Goal: Task Accomplishment & Management: Complete application form

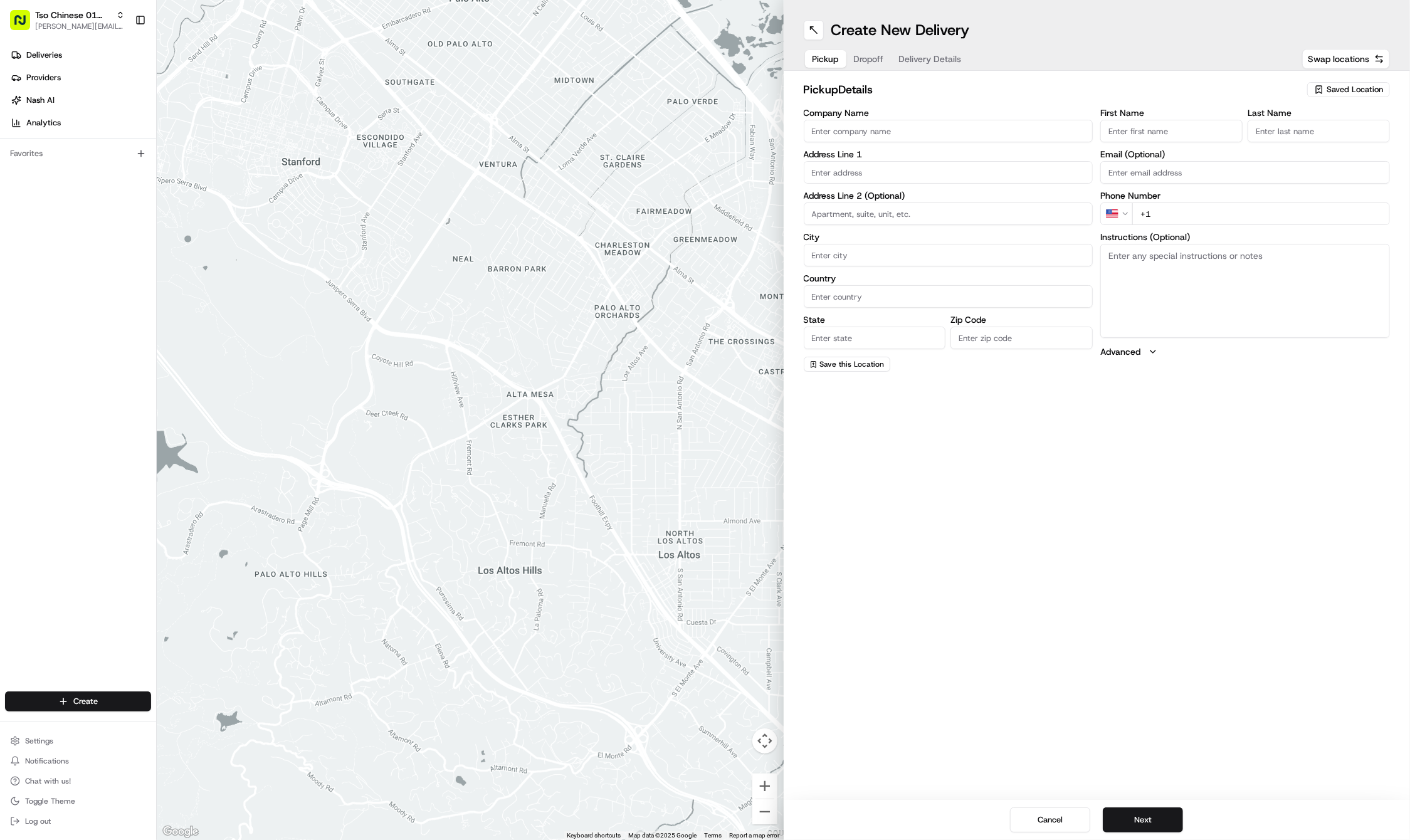
click at [1342, 83] on div "Saved Location" at bounding box center [1348, 89] width 83 height 15
click at [1305, 133] on span "(01) Tso Chinese Takeout & Delivery Cherrywood" at bounding box center [1327, 142] width 154 height 22
type input "(01) Tso Chinese Takeout & Delivery Cherrywood"
type input "Ste E-5"
type input "Austin"
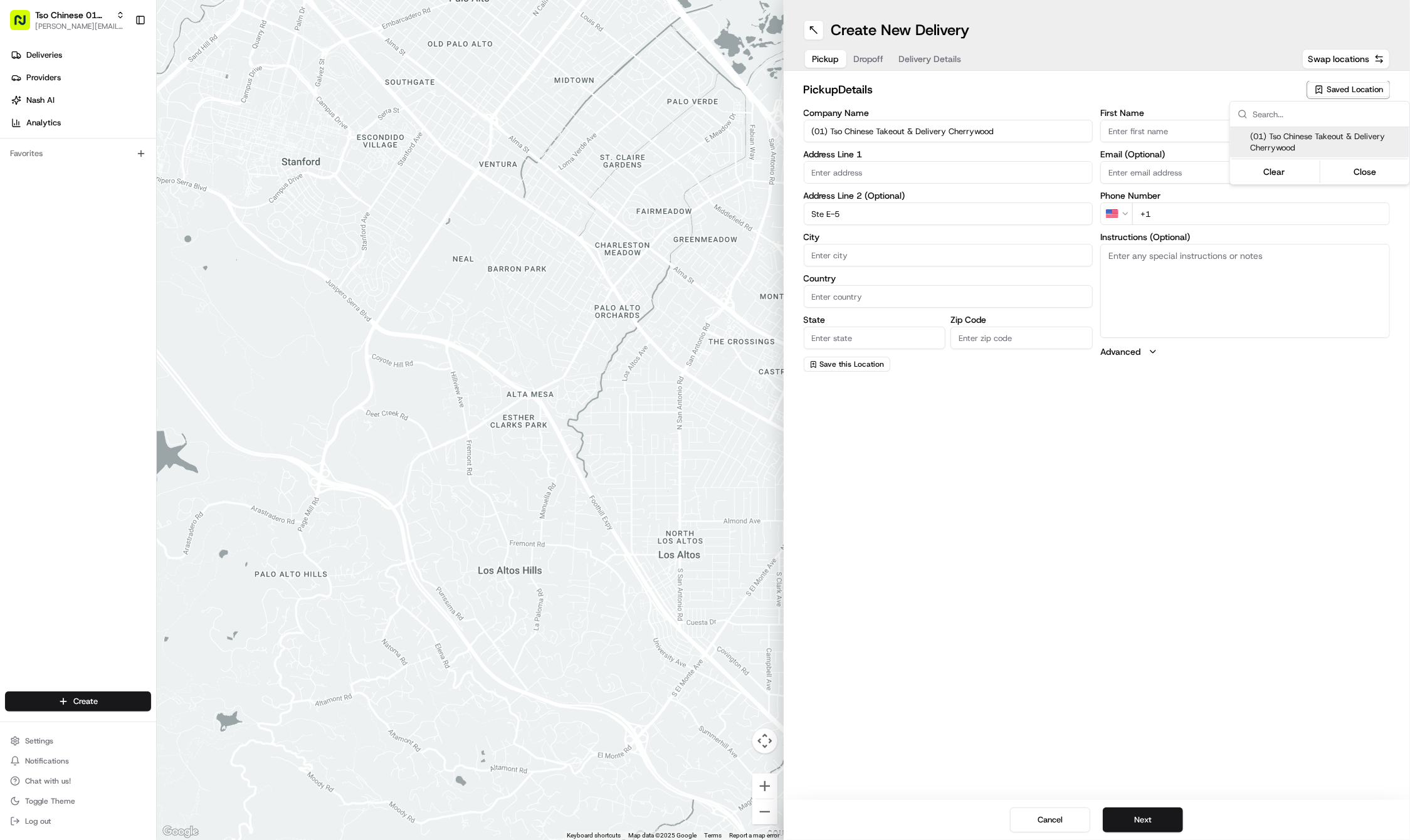
type input "US"
type input "[GEOGRAPHIC_DATA]"
type input "78722"
type input "Tso Chinese"
type input "Cherrywood Manager"
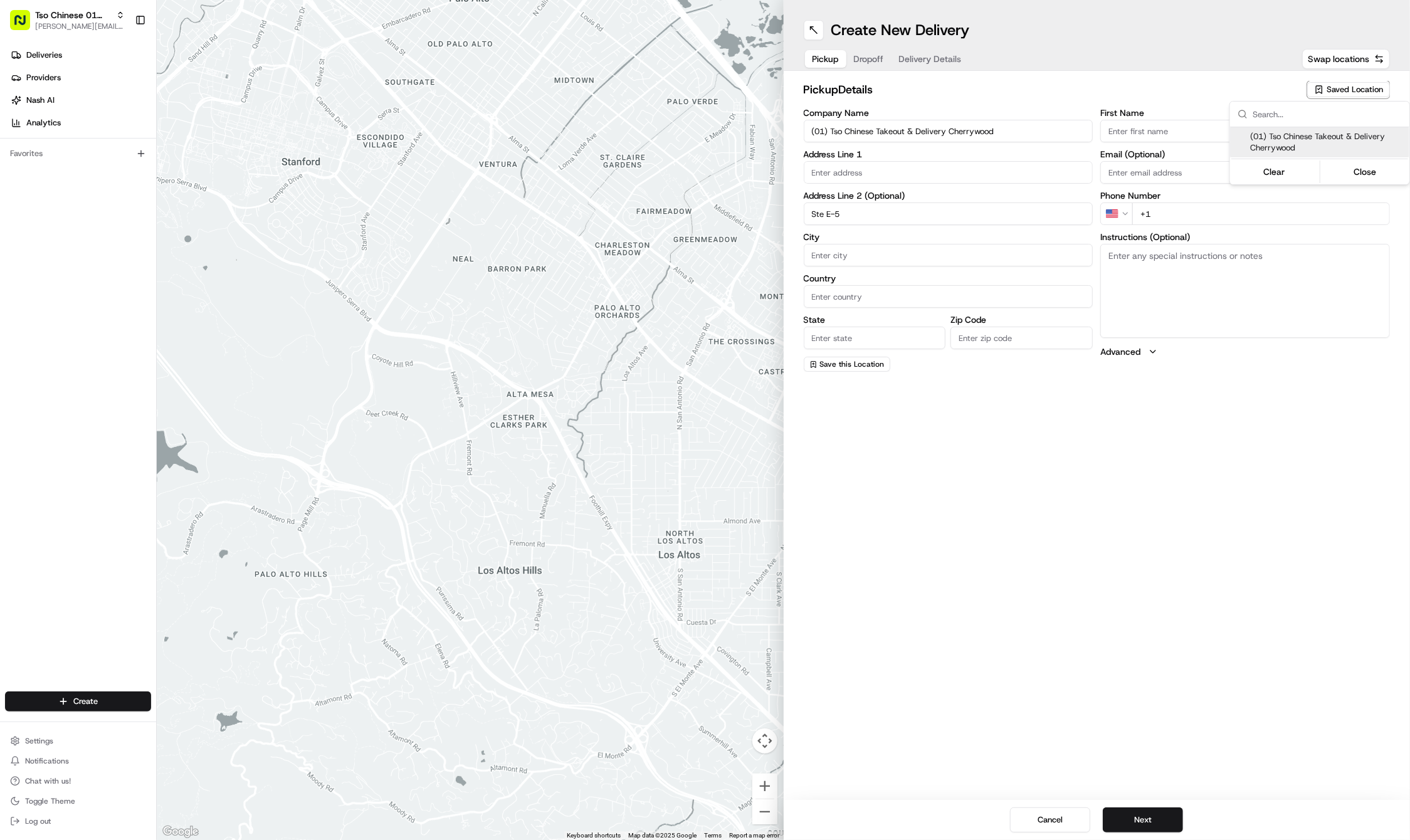
type input "[EMAIL_ADDRESS][DOMAIN_NAME]"
type input "[PHONE_NUMBER]"
type input "[STREET_ADDRESS]"
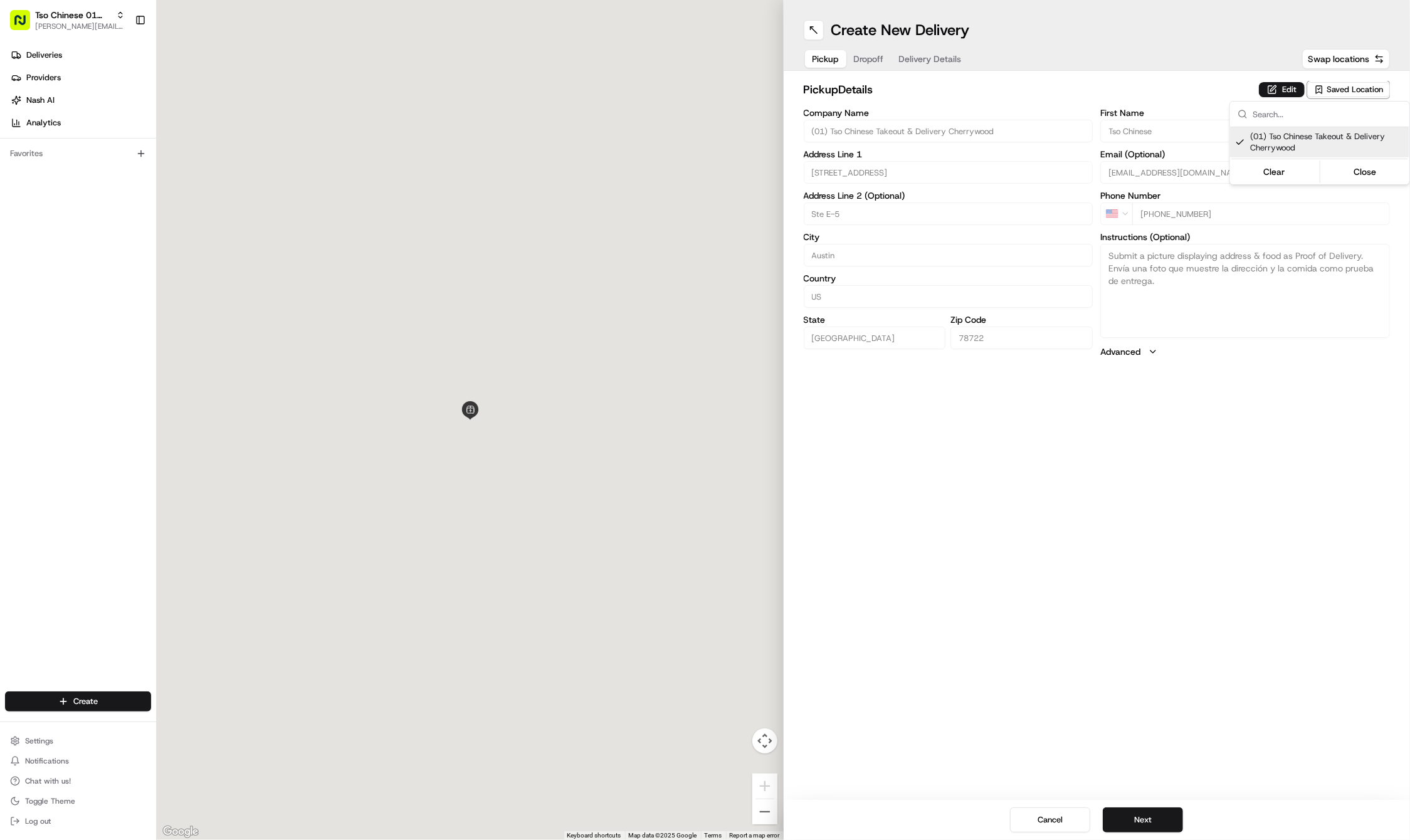
click at [1241, 568] on html "Tso Chinese 01 Cherrywood [PERSON_NAME][EMAIL_ADDRESS][DOMAIN_NAME] Toggle Side…" at bounding box center [705, 420] width 1410 height 840
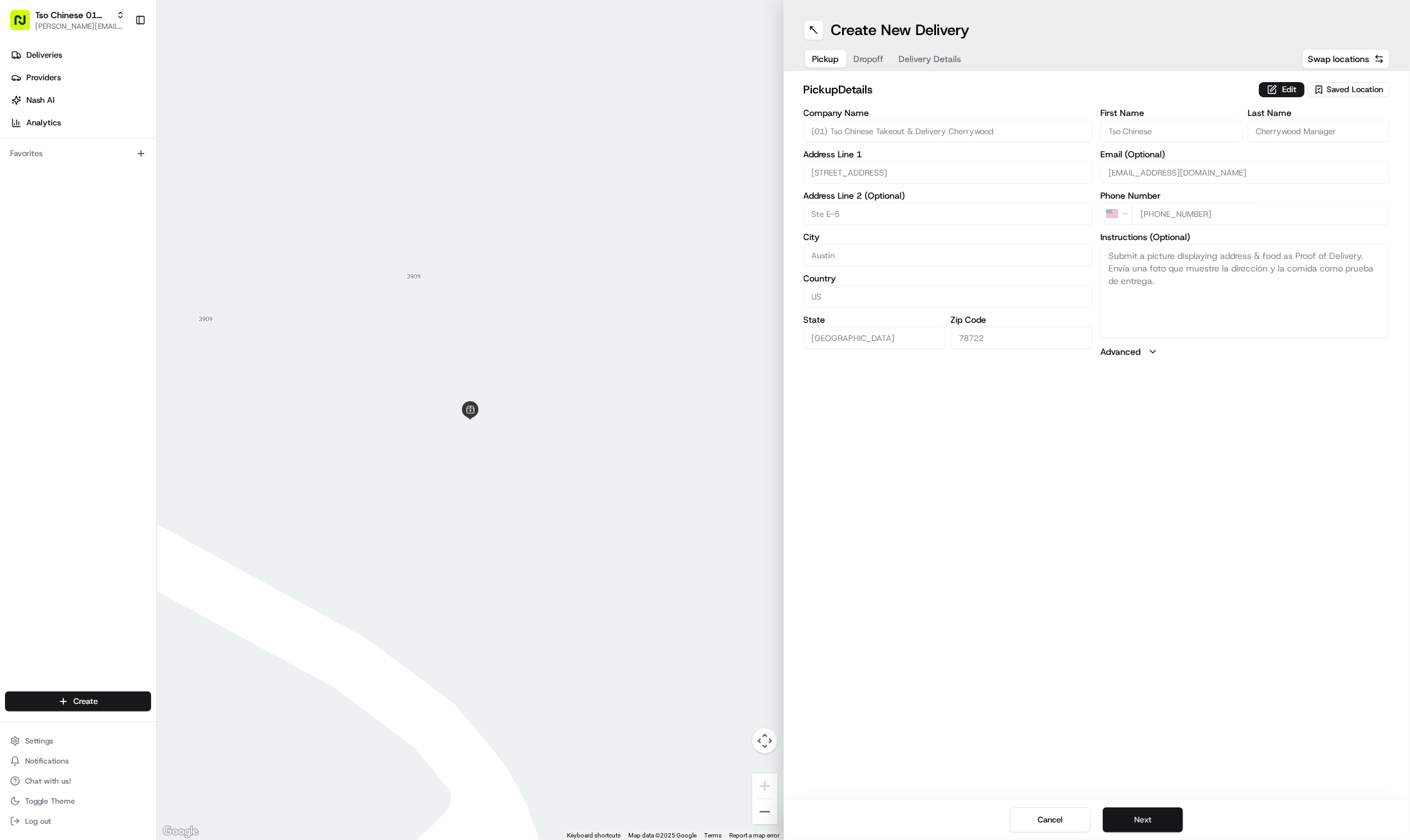
click at [1135, 813] on button "Next" at bounding box center [1142, 819] width 80 height 25
paste input "Jordan"
type input "Jordan"
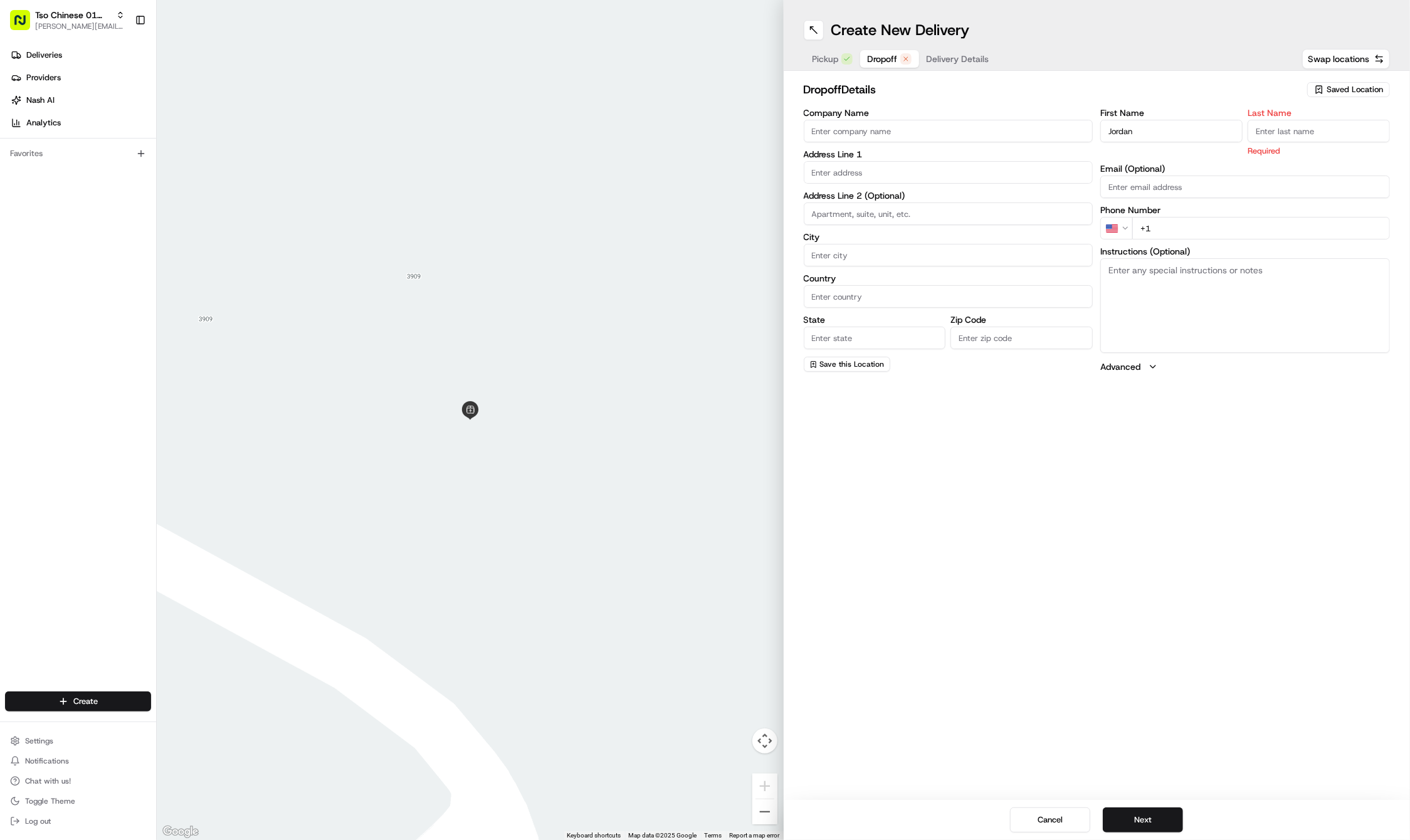
paste input "[PERSON_NAME]"
type input "[PERSON_NAME]"
paste input "[PHONE_NUMBER]"
type input "[PHONE_NUMBER]"
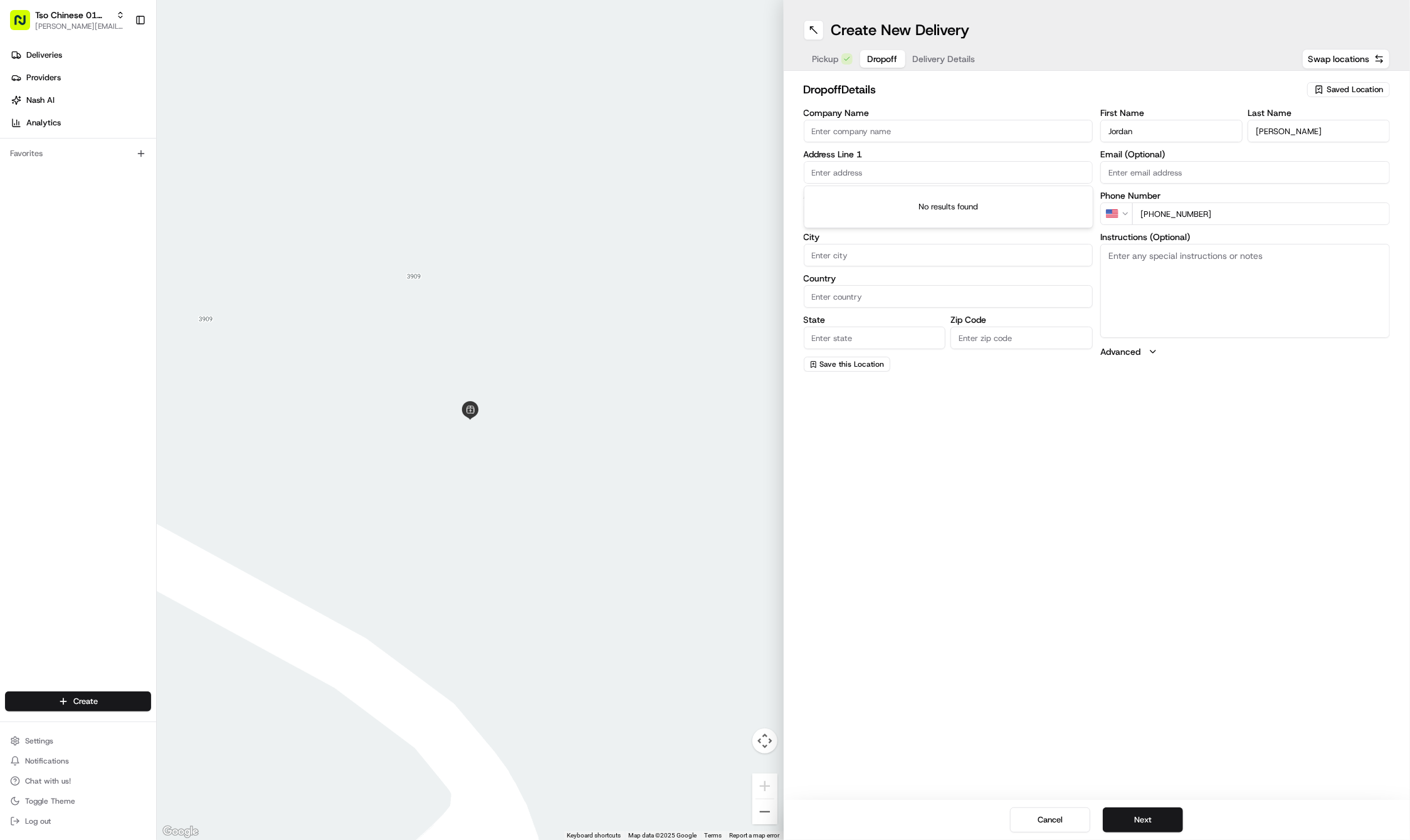
paste input "[STREET_ADDRESS][PERSON_NAME]"
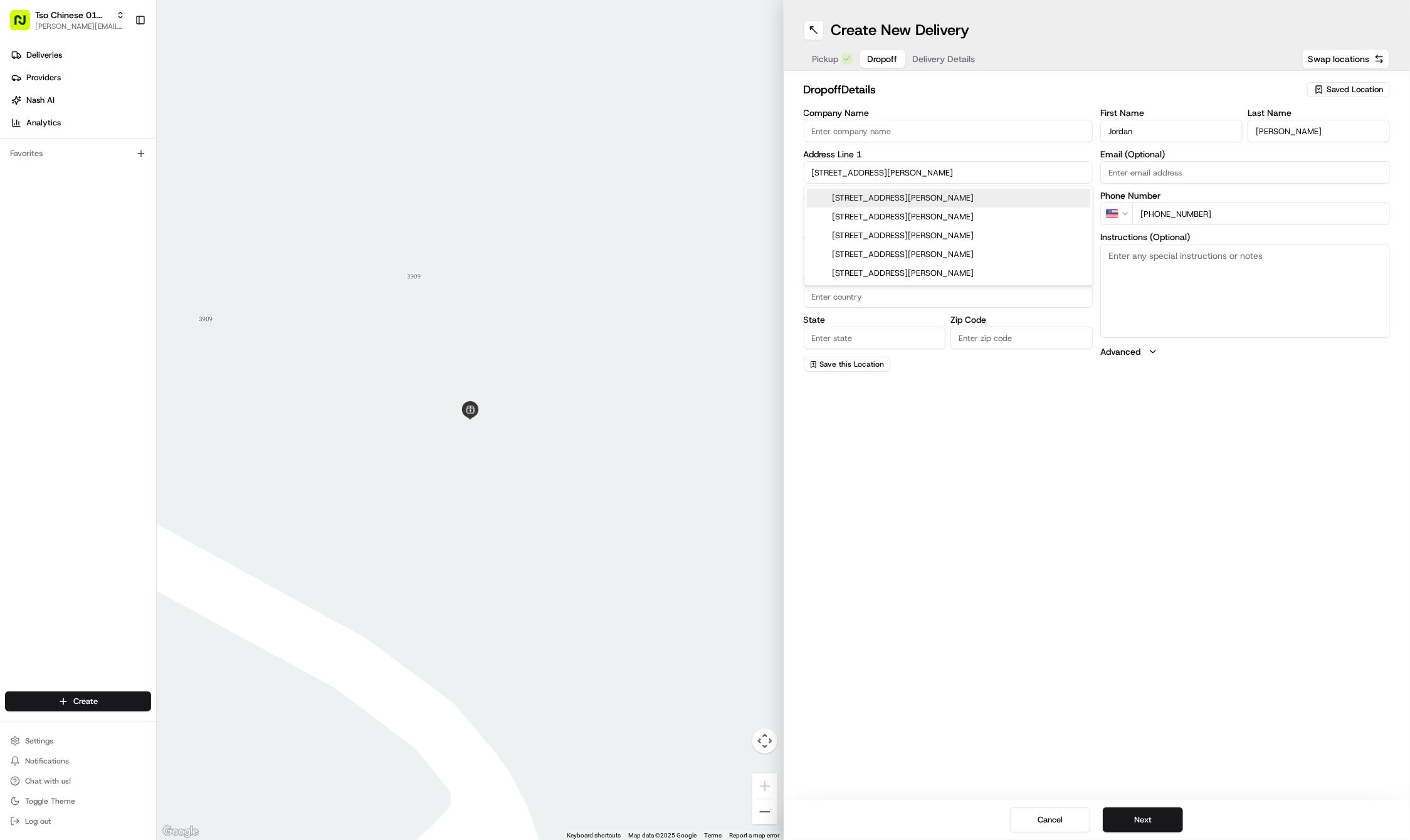
click at [864, 202] on div "[STREET_ADDRESS][PERSON_NAME]" at bounding box center [948, 198] width 284 height 19
type input "[STREET_ADDRESS][PERSON_NAME]"
type input "Austin"
type input "[GEOGRAPHIC_DATA]"
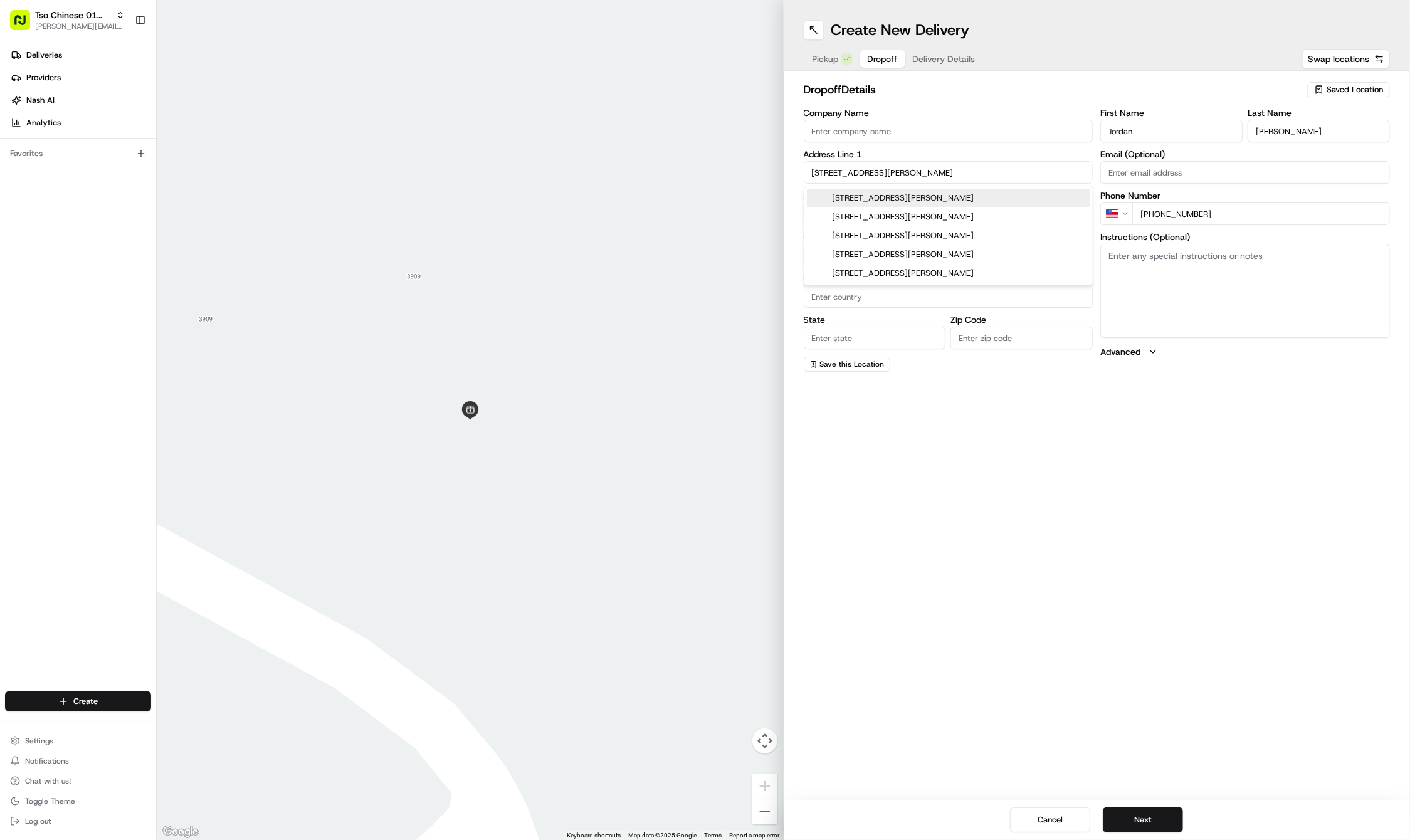
type input "78723"
type input "[STREET_ADDRESS][PERSON_NAME]"
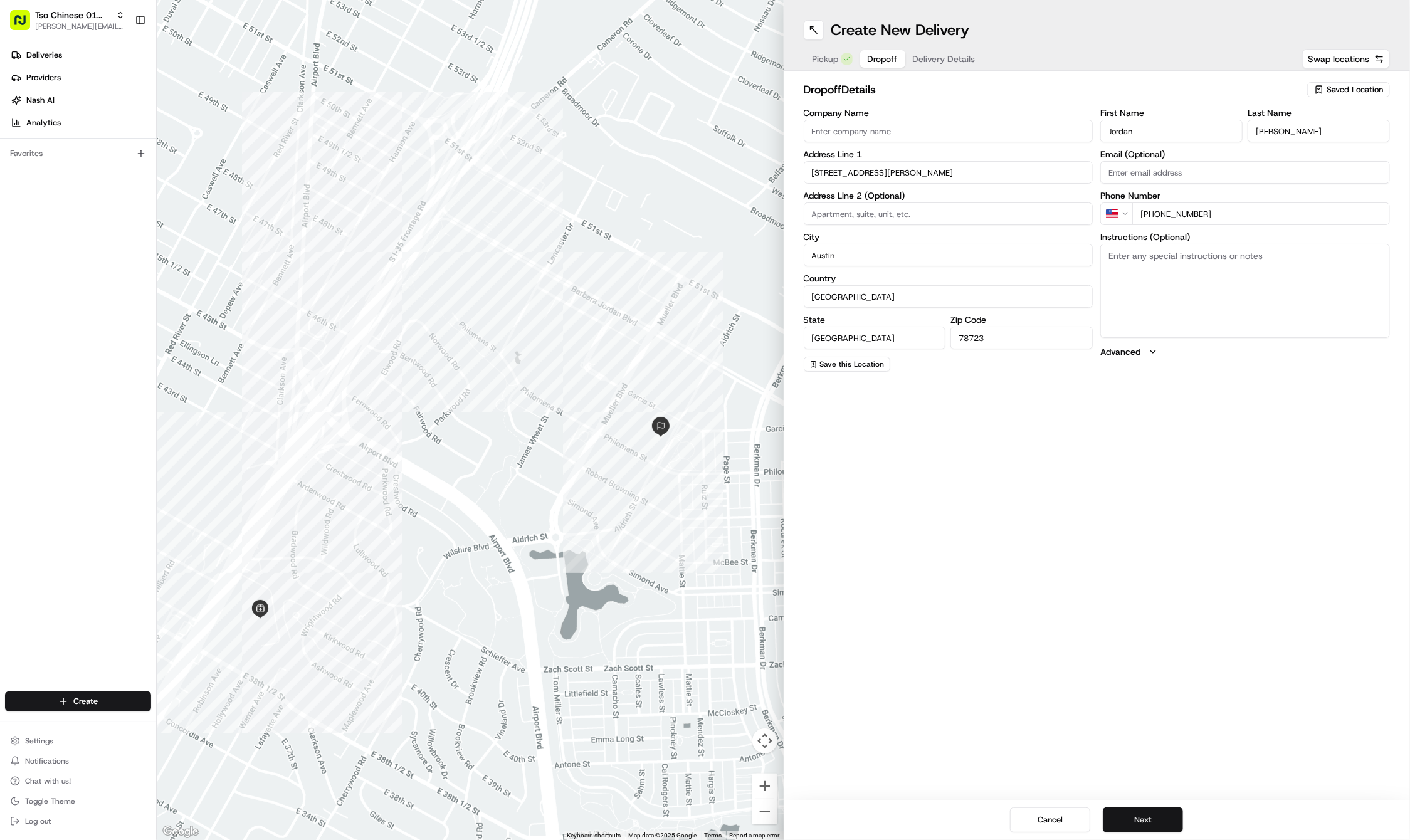
click at [1139, 816] on button "Next" at bounding box center [1142, 819] width 80 height 25
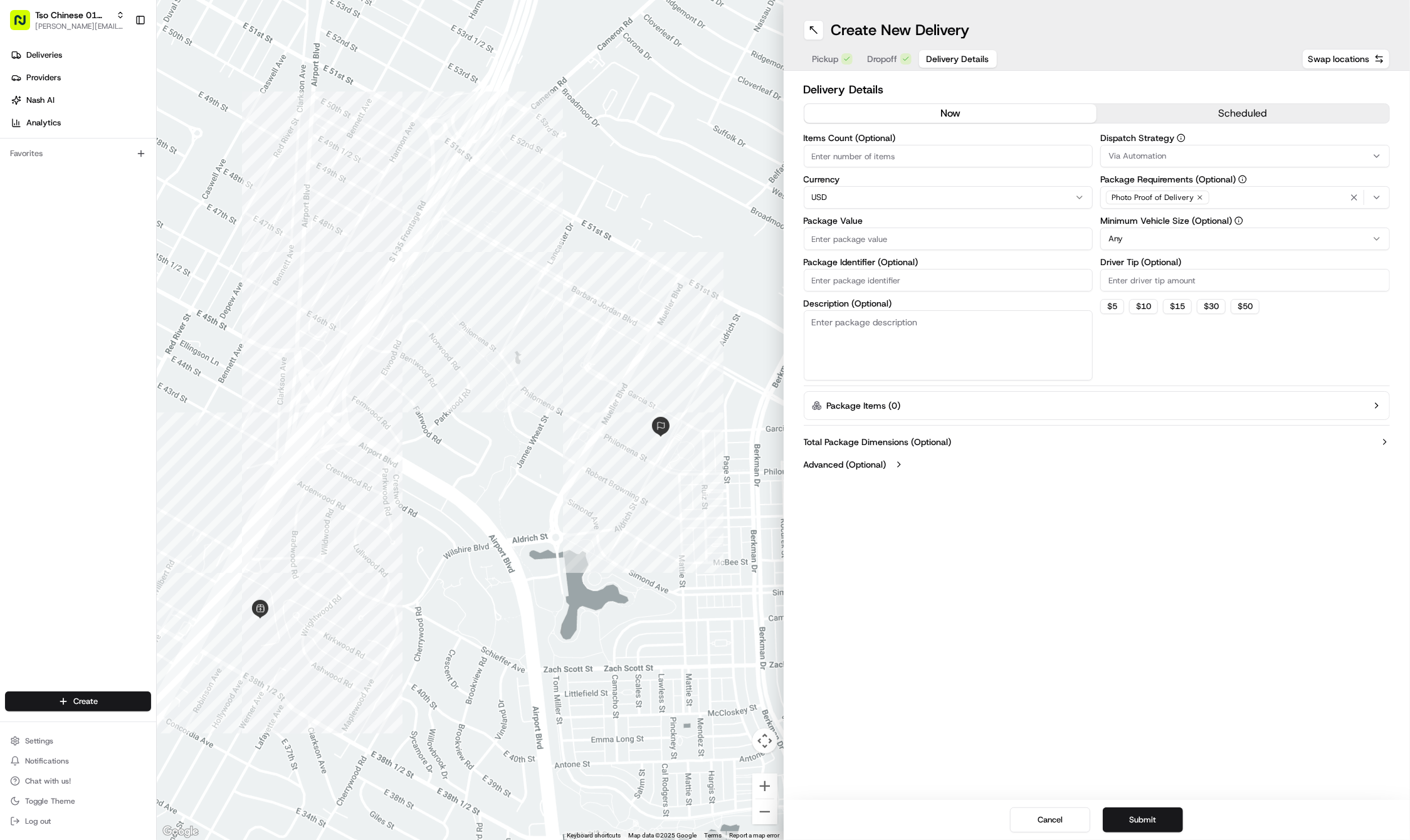
click at [865, 271] on input "Package Identifier (Optional)" at bounding box center [948, 280] width 290 height 22
paste input "4G1RDYT"
type input "4G1RDYT"
click at [841, 241] on input "Package Value" at bounding box center [948, 239] width 290 height 22
type input "188.25"
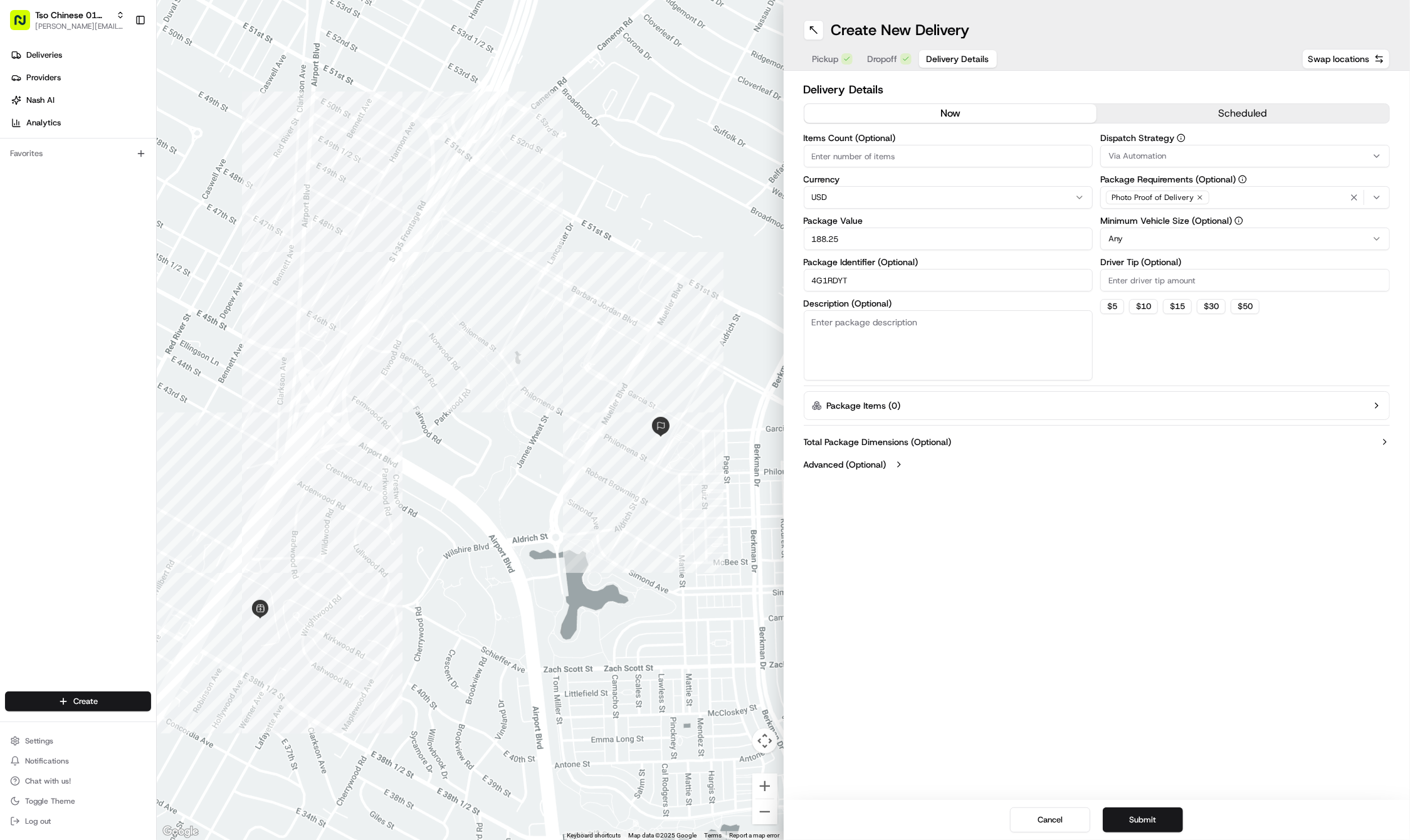
click at [1137, 277] on input "Driver Tip (Optional)" at bounding box center [1245, 280] width 290 height 22
type input "2"
click at [1151, 161] on span "Via Automation" at bounding box center [1137, 156] width 58 height 11
click at [1156, 227] on span "Tso Cherrywood Strategy" at bounding box center [1198, 224] width 154 height 11
click at [1350, 194] on icon "button" at bounding box center [1354, 198] width 10 height 10
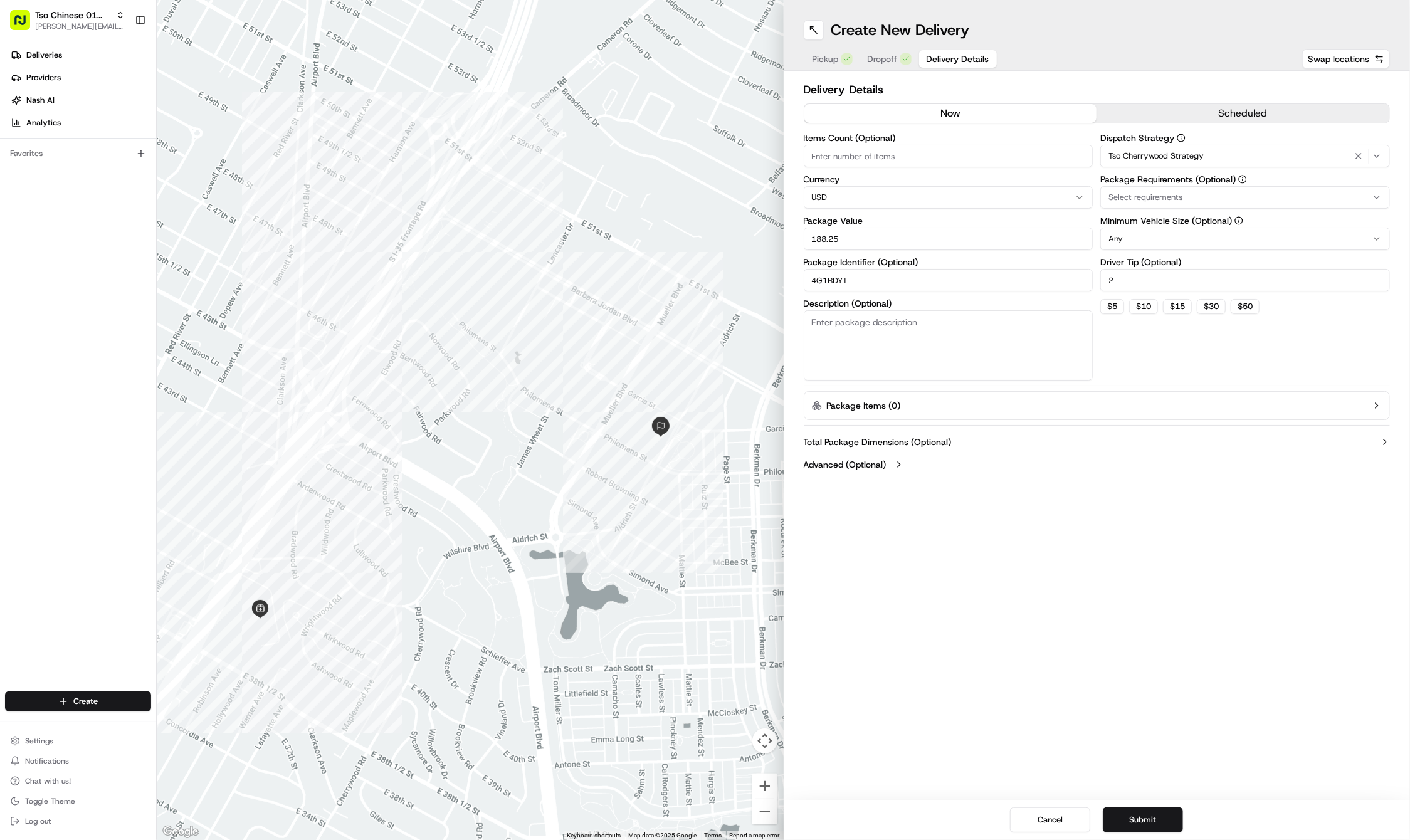
click at [1350, 194] on div "Select requirements" at bounding box center [1245, 197] width 284 height 11
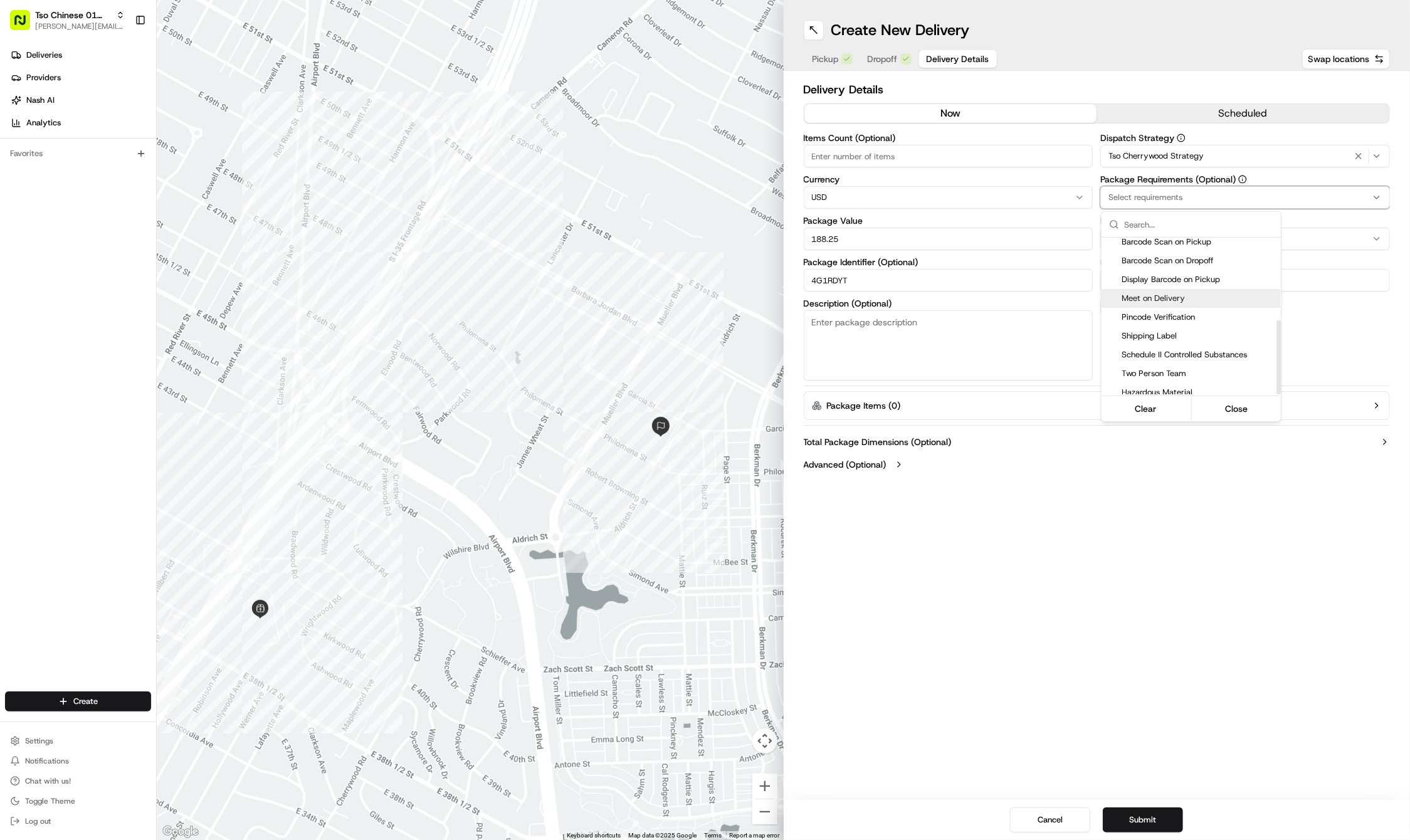
click at [1205, 293] on span "Meet on Delivery" at bounding box center [1198, 297] width 154 height 11
click at [1131, 599] on html "Tso Chinese 01 Cherrywood [PERSON_NAME][EMAIL_ADDRESS][DOMAIN_NAME] Toggle Side…" at bounding box center [705, 420] width 1410 height 840
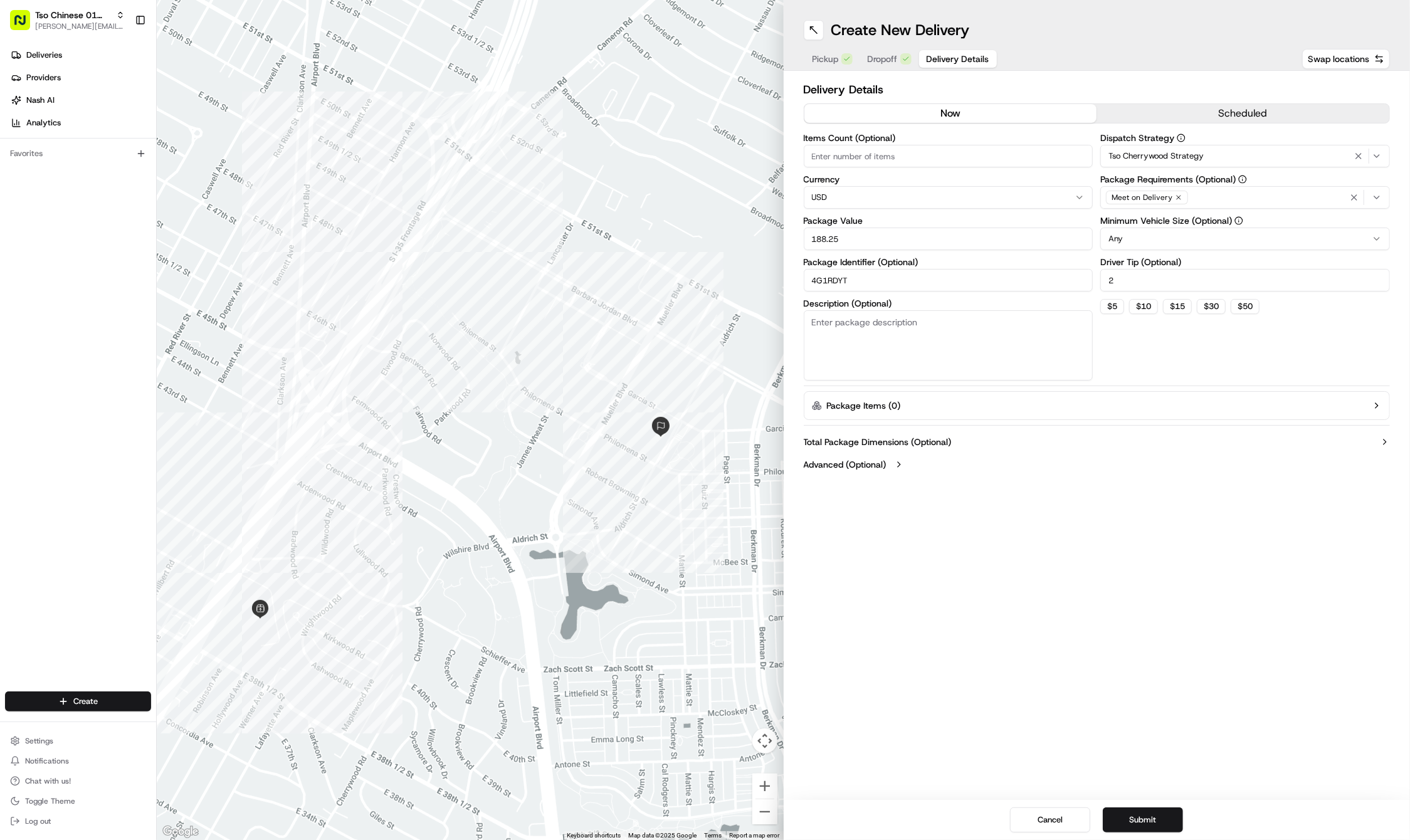
click at [1132, 583] on div "Create New Delivery Pickup Dropoff Delivery Details Swap locations Delivery Det…" at bounding box center [1096, 420] width 627 height 840
click at [1125, 820] on button "Submit" at bounding box center [1142, 819] width 80 height 25
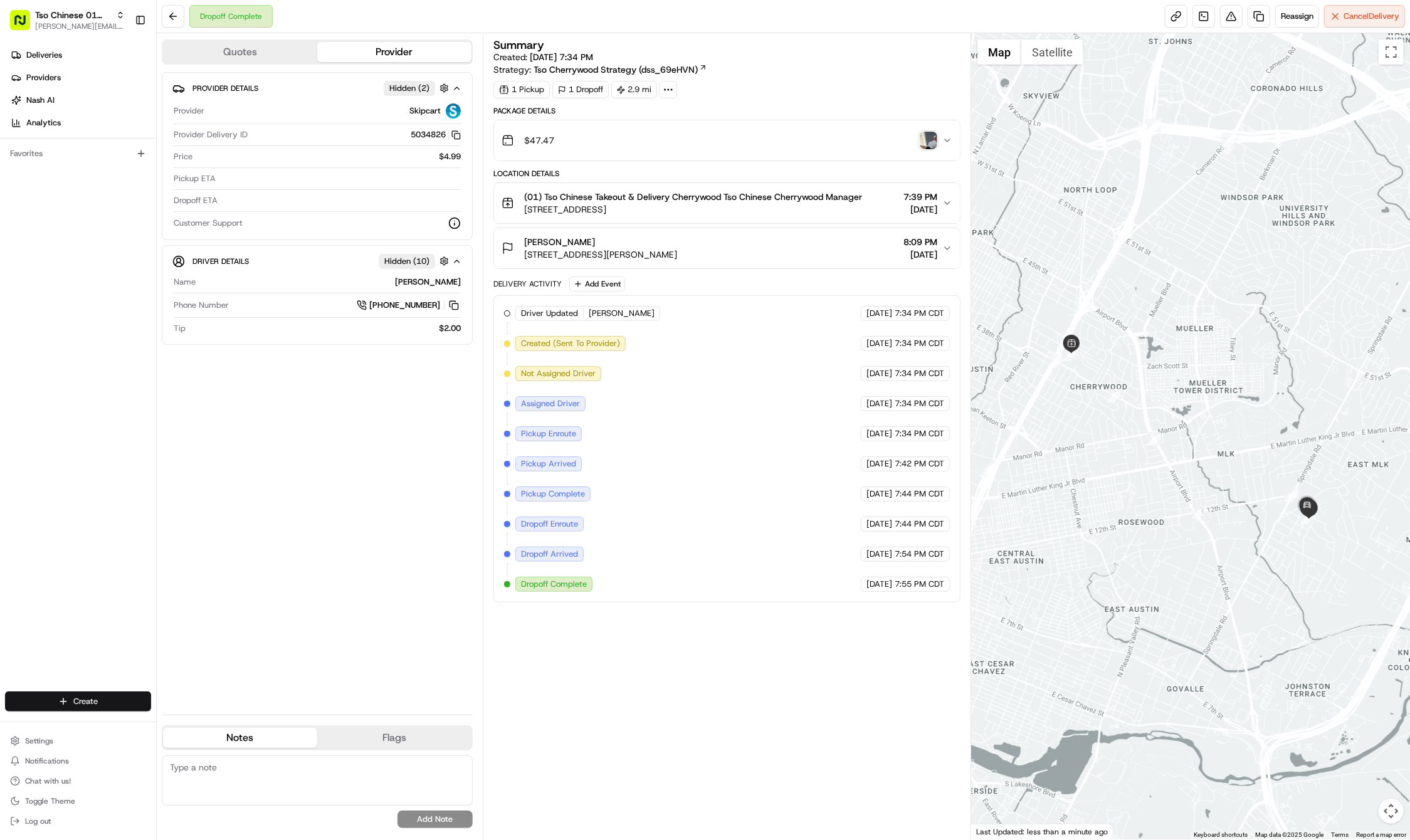
click at [78, 697] on html "Tso Chinese 01 Cherrywood jason@tsochinese.com Toggle Sidebar Deliveries Provid…" at bounding box center [705, 420] width 1410 height 840
click at [202, 726] on link "Delivery" at bounding box center [226, 725] width 140 height 22
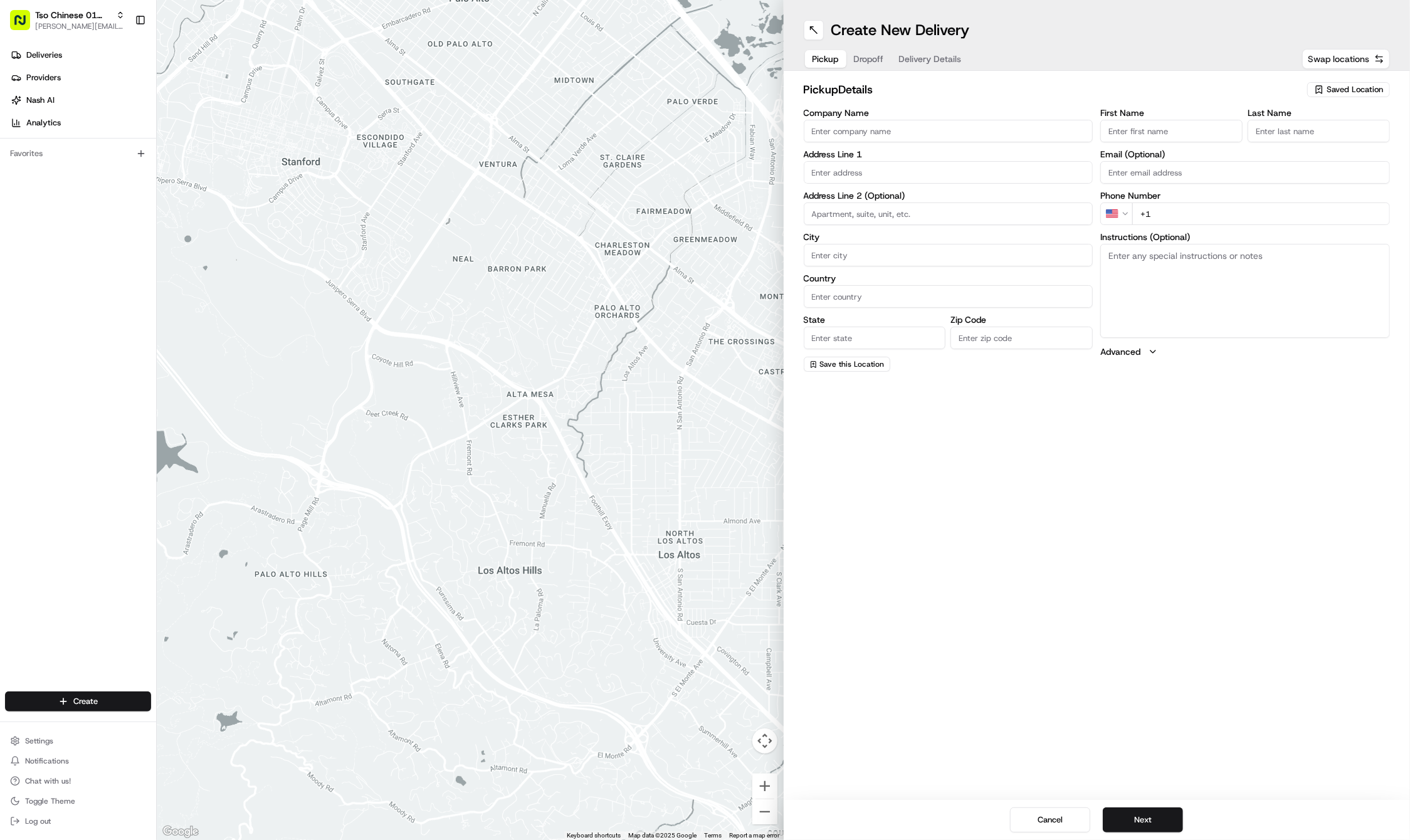
click at [1350, 68] on button "Swap locations" at bounding box center [1346, 58] width 88 height 20
click at [1341, 87] on span "Saved Location" at bounding box center [1355, 89] width 57 height 11
click at [1303, 136] on span "(01) Tso Chinese Takeout & Delivery Cherrywood" at bounding box center [1327, 142] width 154 height 22
type input "(01) Tso Chinese Takeout & Delivery Cherrywood"
type input "Ste E-5"
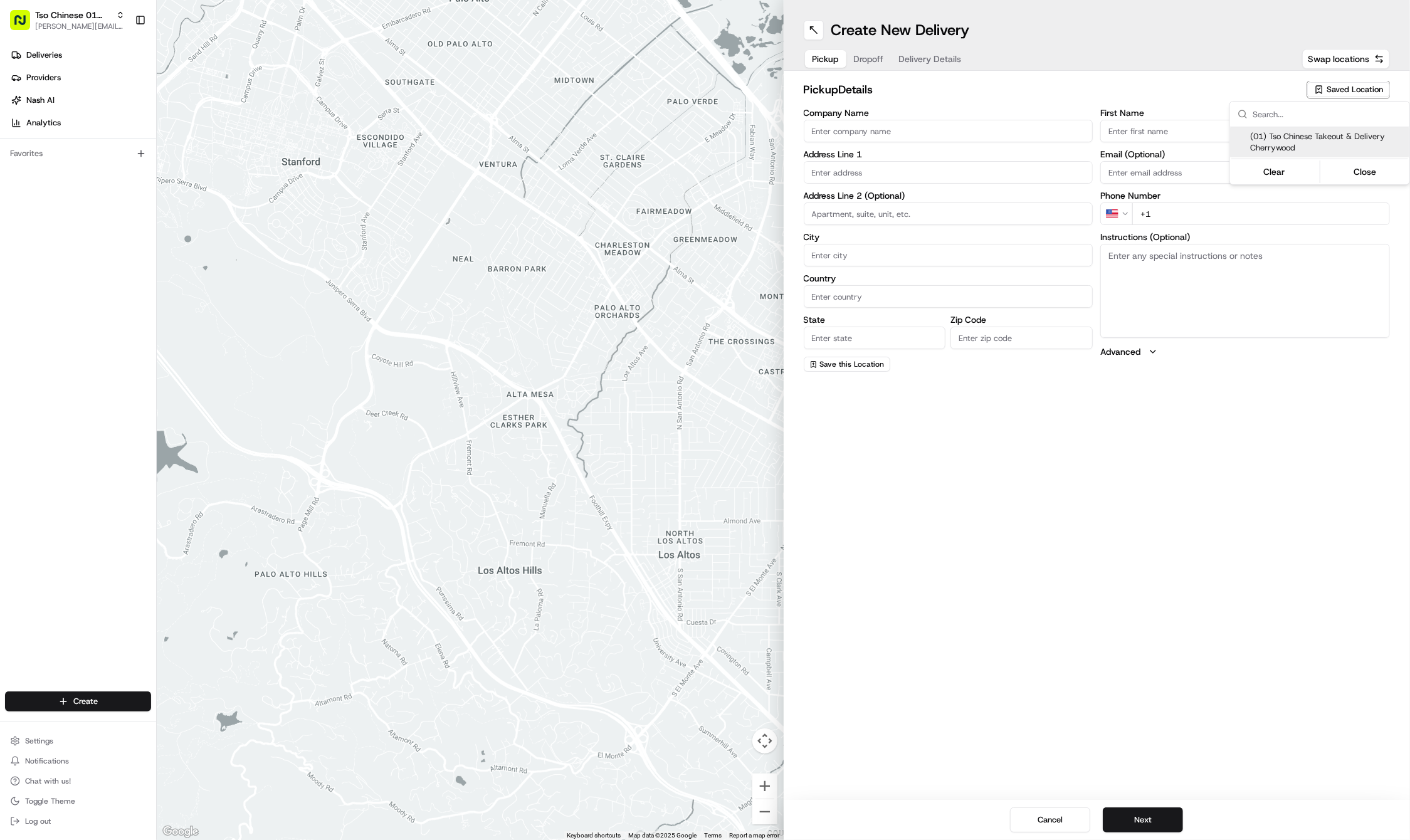
type input "Austin"
type input "US"
type input "[GEOGRAPHIC_DATA]"
type input "78722"
type input "Tso Chinese"
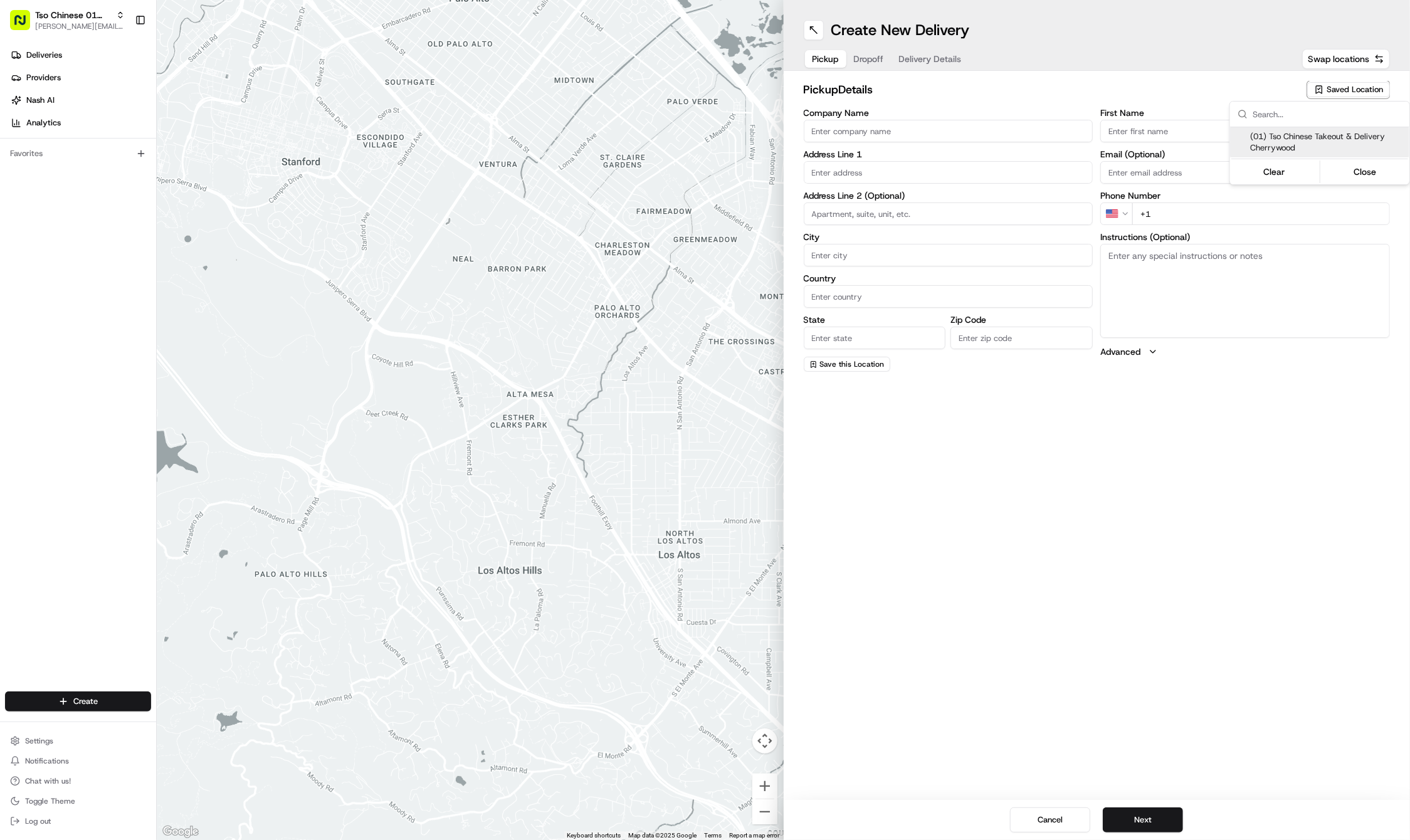
type input "Cherrywood Manager"
type input "[EMAIL_ADDRESS][DOMAIN_NAME]"
type input "[PHONE_NUMBER]"
type textarea "Submit a picture displaying address & food as Proof of Delivery. Envía una foto…"
type input "[STREET_ADDRESS]"
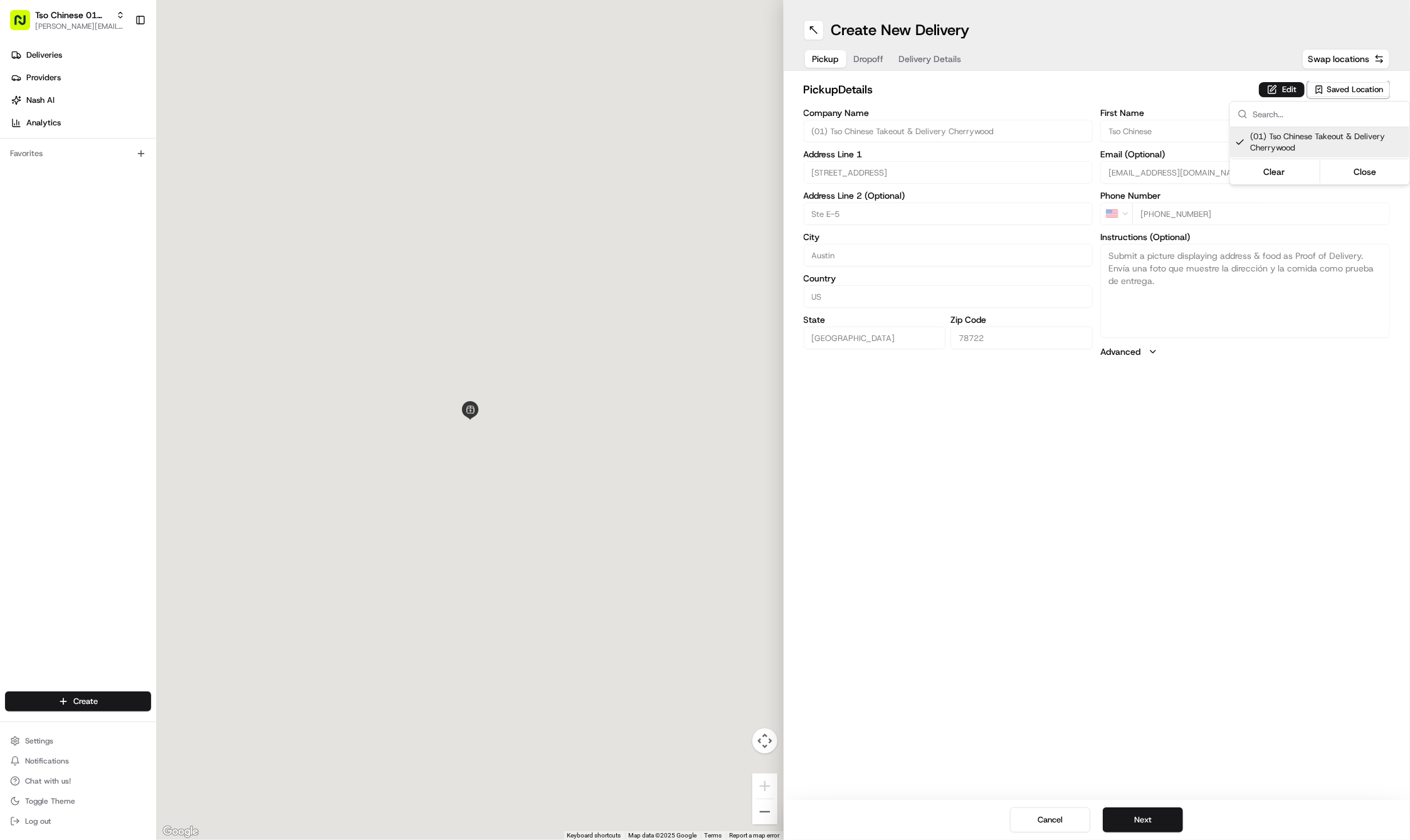
click at [1179, 520] on html "Tso Chinese 01 Cherrywood [PERSON_NAME][EMAIL_ADDRESS][DOMAIN_NAME] Toggle Side…" at bounding box center [705, 420] width 1410 height 840
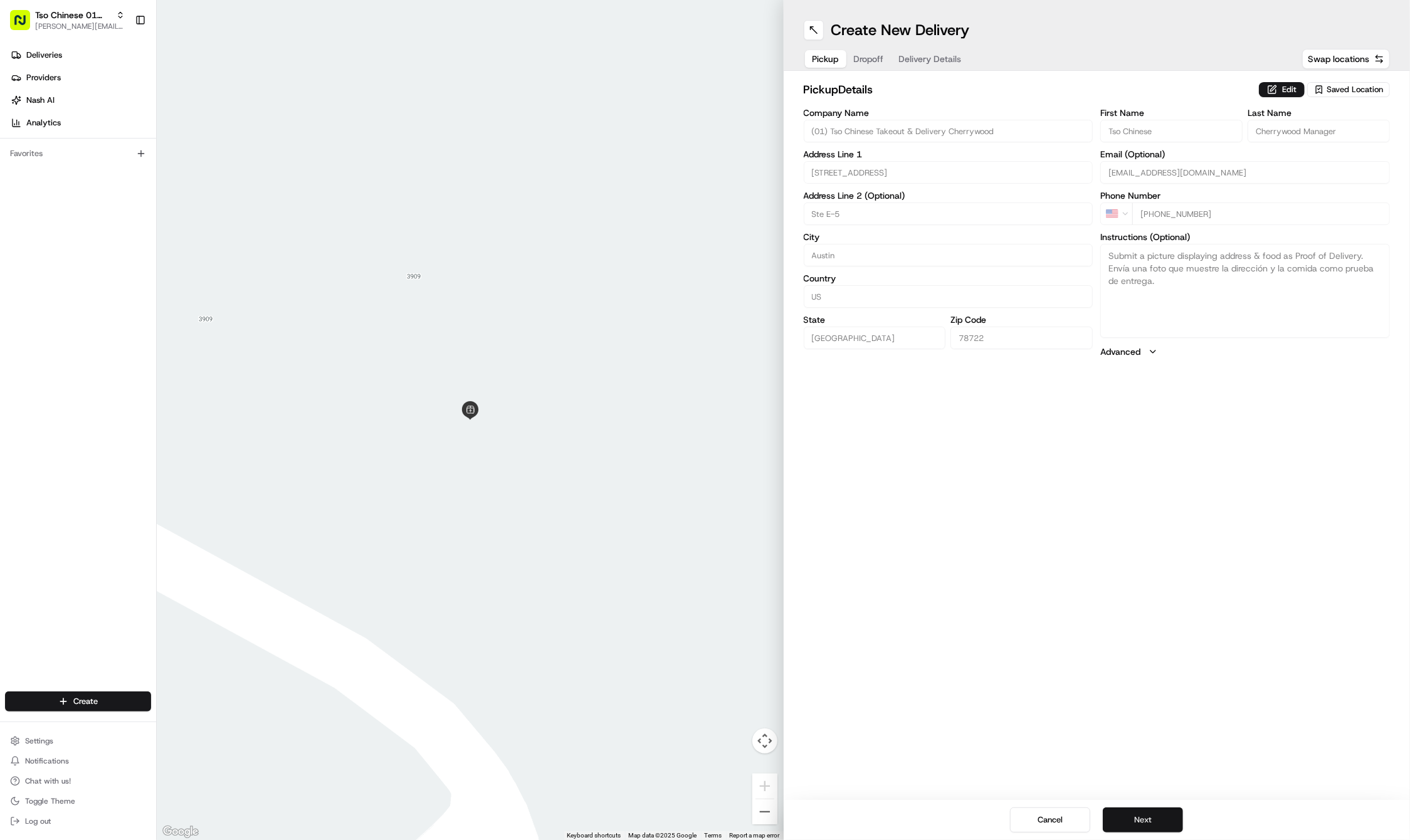
click at [1132, 823] on button "Next" at bounding box center [1142, 819] width 80 height 25
paste input "brady"
type input "brady"
click at [1209, 196] on div "First Name brady Last Name Email (Optional) Phone Number US +1 Instructions (Op…" at bounding box center [1245, 240] width 290 height 263
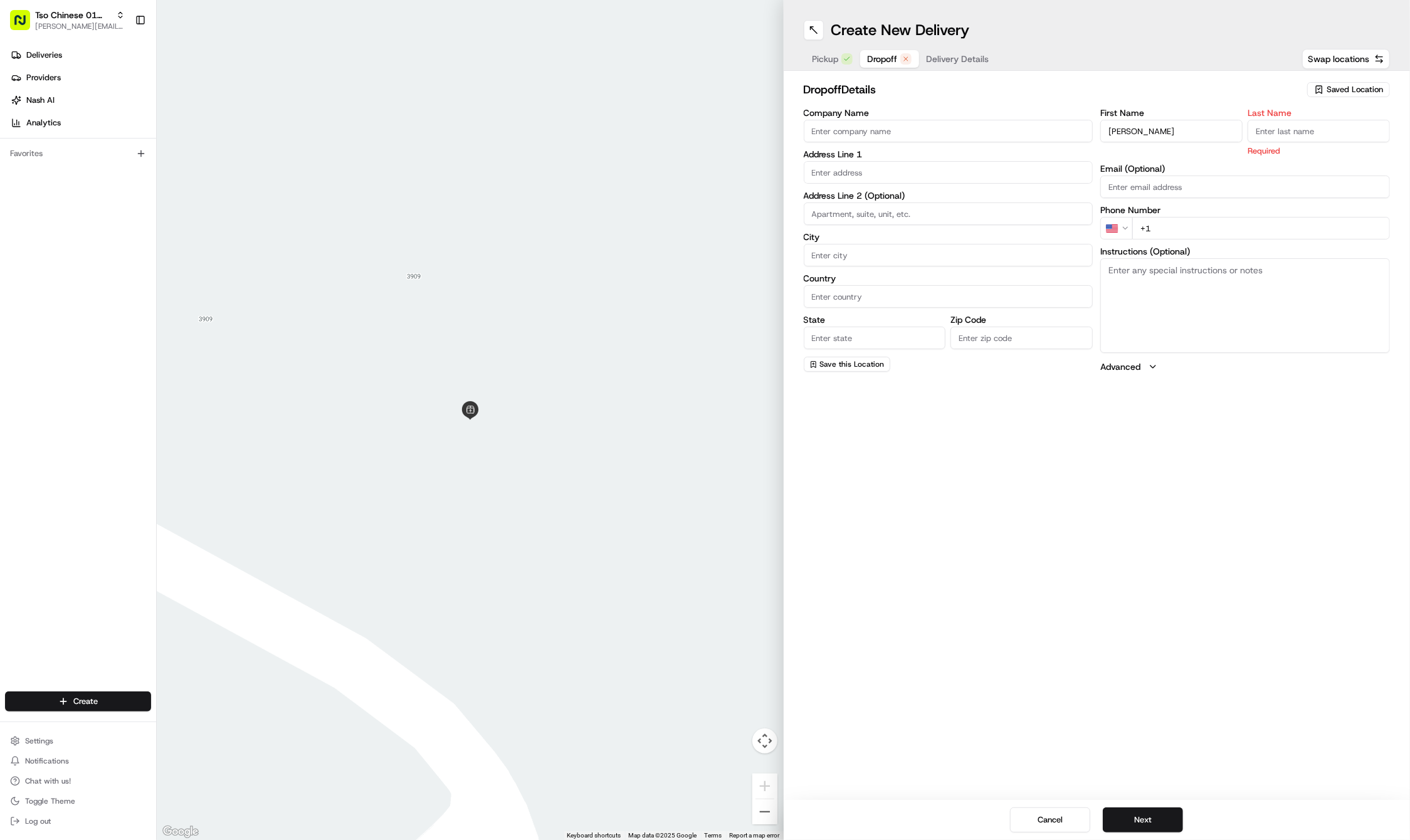
click at [1204, 214] on div "Phone Number US +1" at bounding box center [1245, 222] width 290 height 34
paste input "941 400 2943"
type input "+1 941 400 2943"
paste input "miller"
type input "miller"
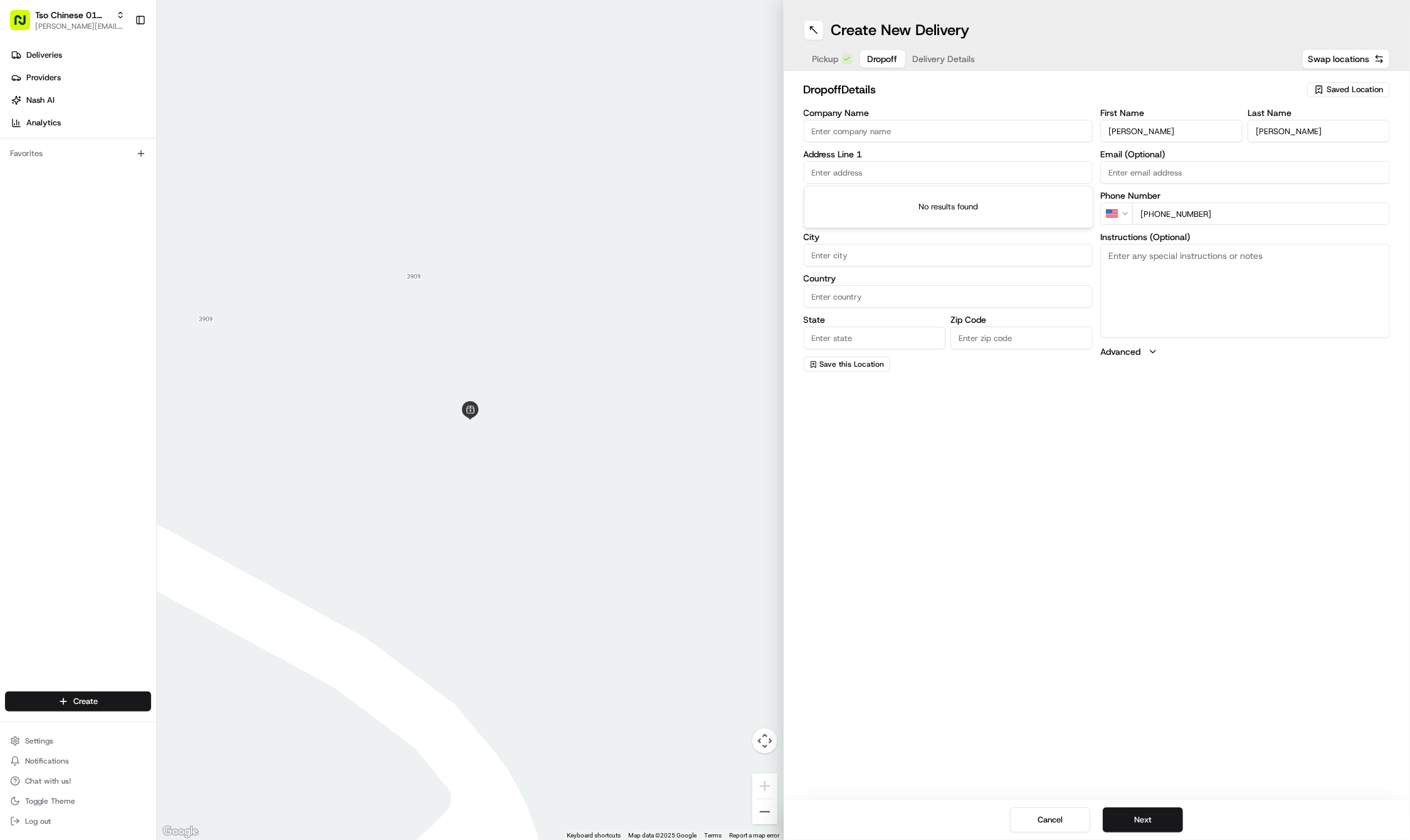
paste input "106 E 6th St"
click at [864, 195] on div "106 East 6th Street, Austin, TX" at bounding box center [948, 198] width 284 height 19
type input "Littlefield Building, 106 E 6th St, Austin, TX 78701, USA"
type input "Austin"
type input "[GEOGRAPHIC_DATA]"
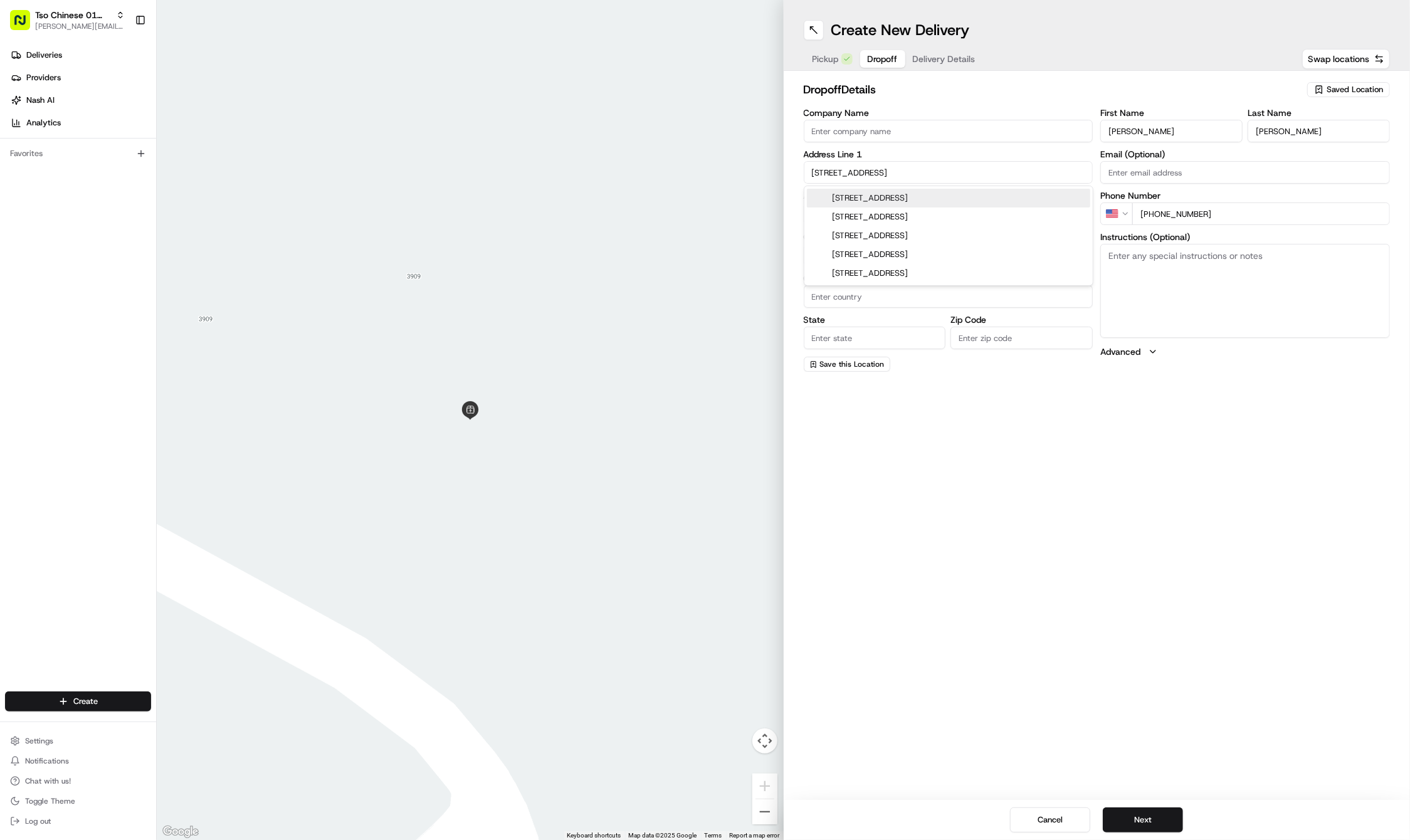
type input "[GEOGRAPHIC_DATA]"
type input "78701"
type input "106 East 6th Street"
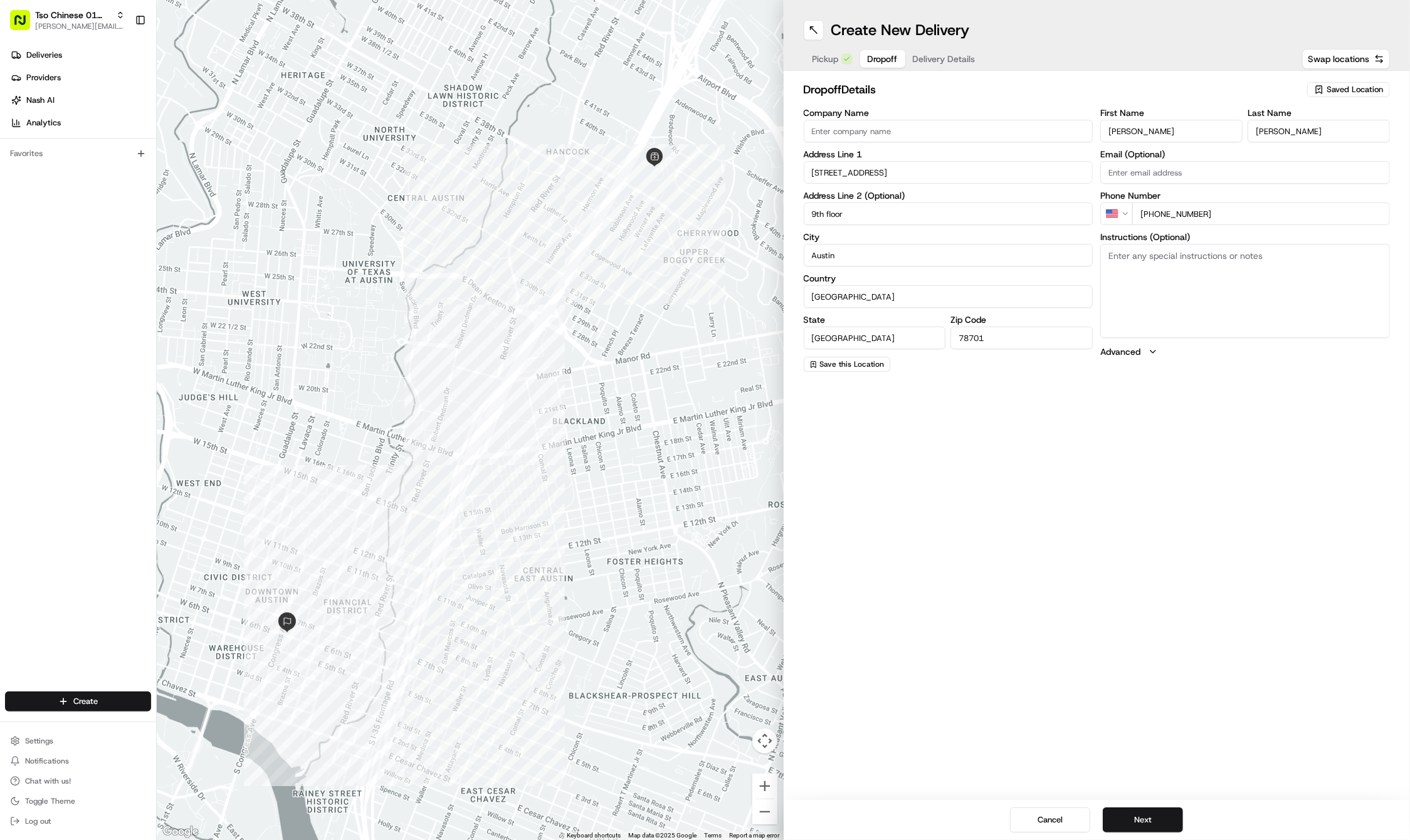
type input "9th floor"
click at [1214, 295] on textarea "Instructions (Optional)" at bounding box center [1245, 291] width 290 height 94
paste textarea "Pull over to the side of the road with your hazard lights on. Walk through the …"
type textarea "Pull over to the side of the road with your hazard lights on. Walk through the …"
click at [1142, 813] on button "Next" at bounding box center [1142, 819] width 80 height 25
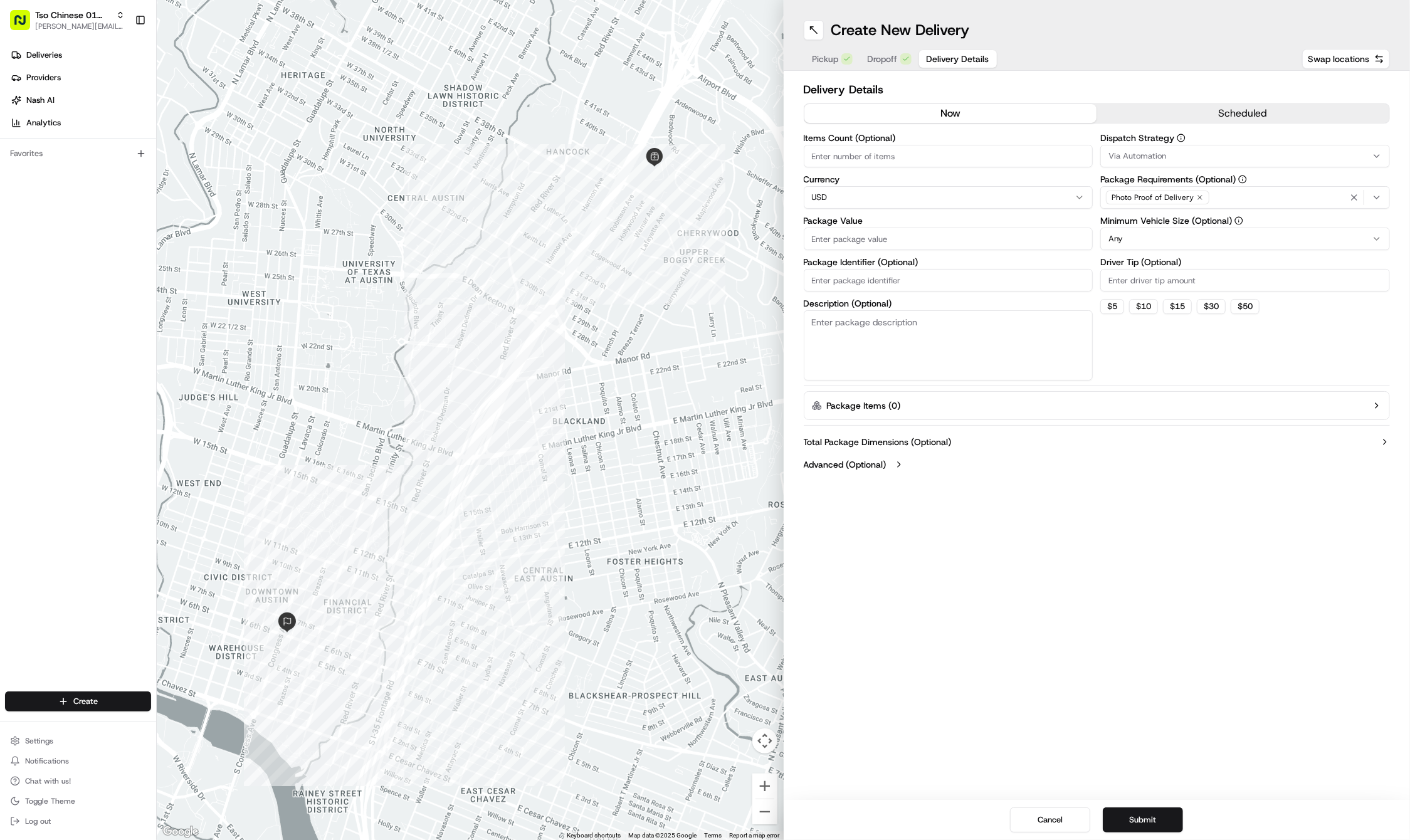
click at [1142, 279] on input "Driver Tip (Optional)" at bounding box center [1245, 280] width 290 height 22
type input "2"
click at [1139, 178] on label "Package Requirements (Optional)" at bounding box center [1245, 179] width 290 height 9
click at [1139, 187] on button "Photo Proof of Delivery" at bounding box center [1245, 198] width 290 height 22
click at [1137, 165] on html "Tso Chinese 01 Cherrywood jason@tsochinese.com Toggle Sidebar Deliveries Provid…" at bounding box center [705, 420] width 1410 height 840
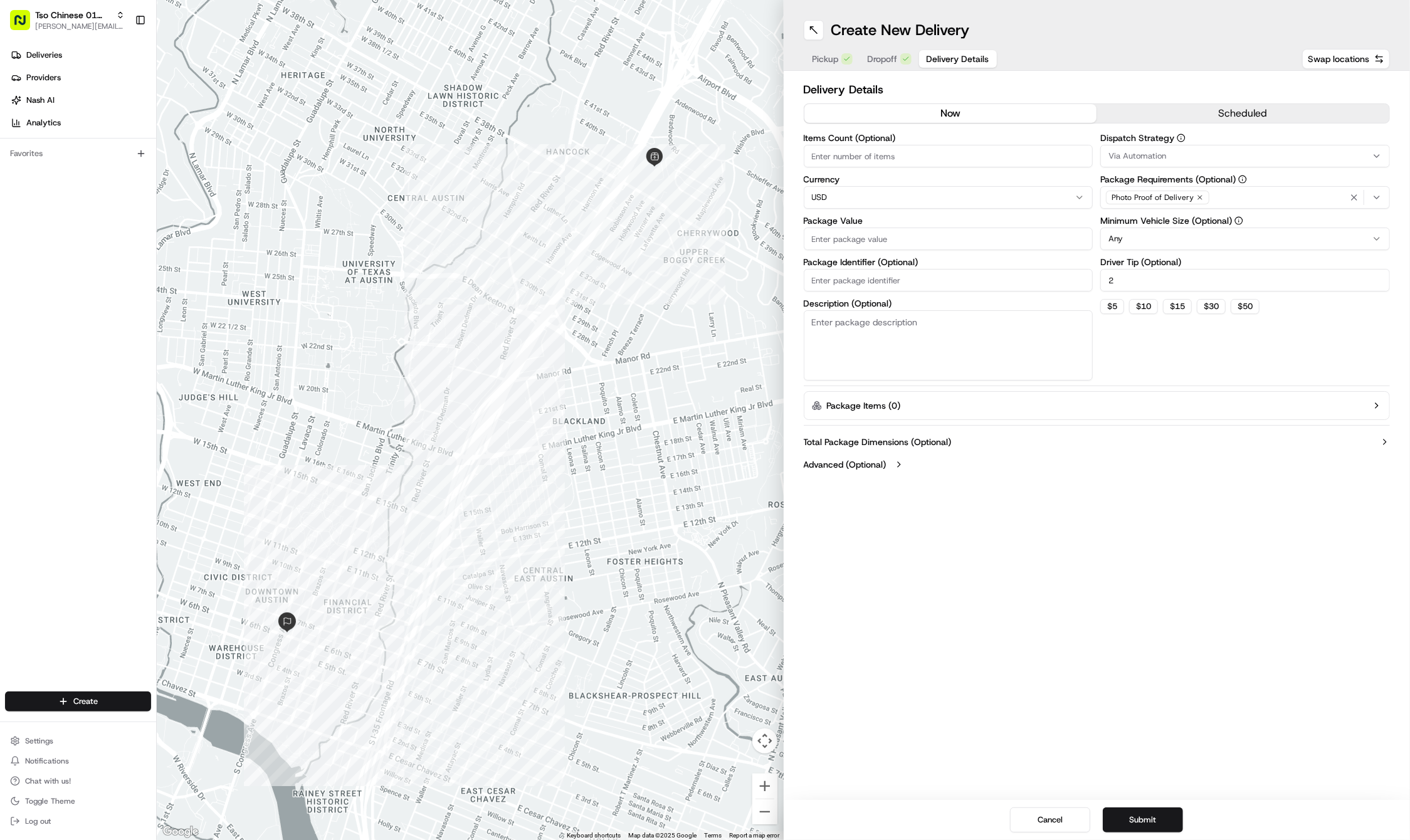
click at [1137, 156] on span "Via Automation" at bounding box center [1137, 156] width 58 height 11
click at [1138, 224] on span "Tso Cherrywood Strategy" at bounding box center [1198, 224] width 154 height 11
click at [1355, 193] on icon "button" at bounding box center [1354, 198] width 10 height 10
click at [1355, 193] on div "Photo Proof of Delivery" at bounding box center [1245, 198] width 284 height 19
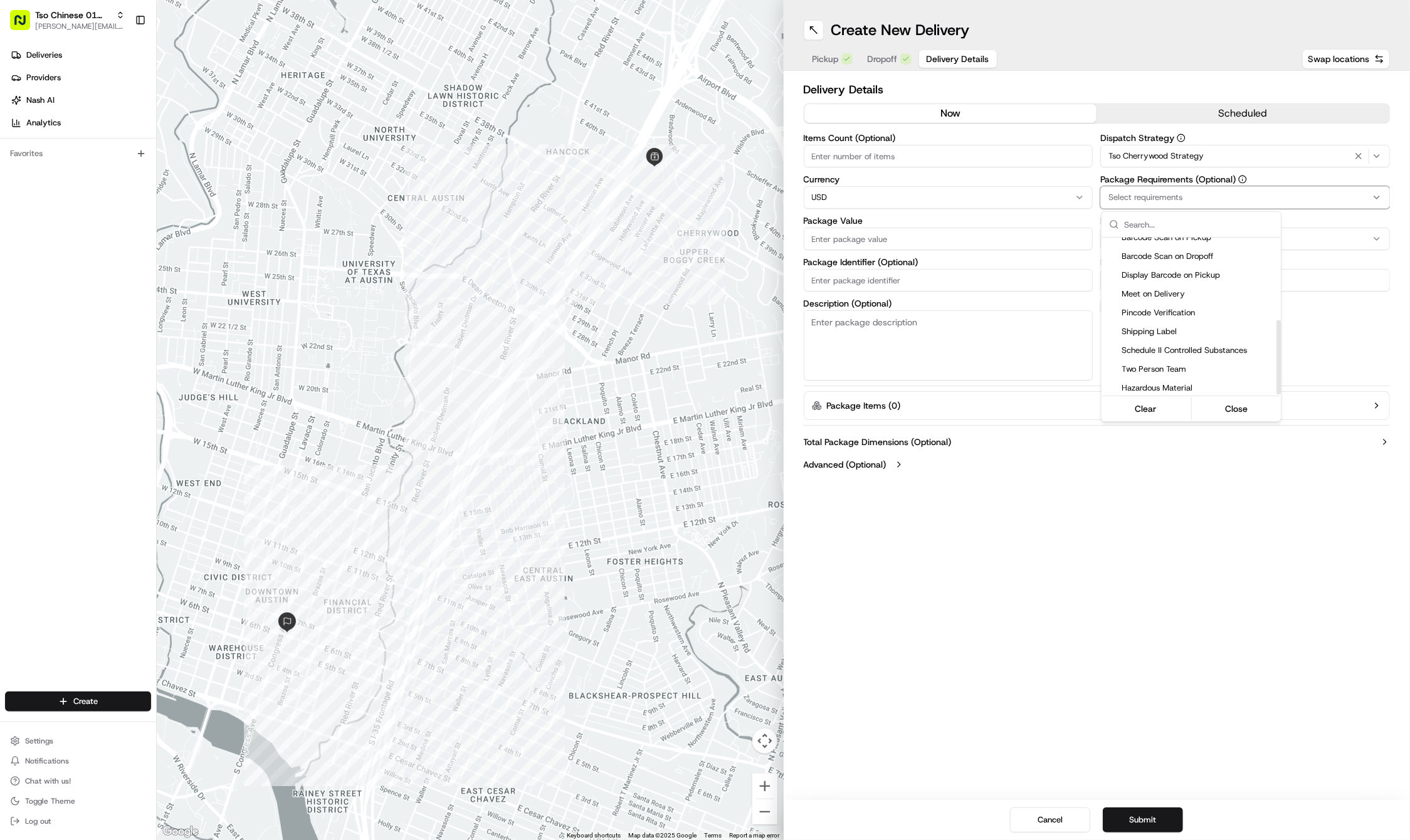
scroll to position [174, 0]
click at [1166, 299] on span "Meet on Delivery" at bounding box center [1198, 298] width 154 height 11
click at [891, 281] on html "Tso Chinese 01 Cherrywood jason@tsochinese.com Toggle Sidebar Deliveries Provid…" at bounding box center [705, 420] width 1410 height 840
click at [891, 281] on input "Package Identifier (Optional)" at bounding box center [948, 280] width 290 height 22
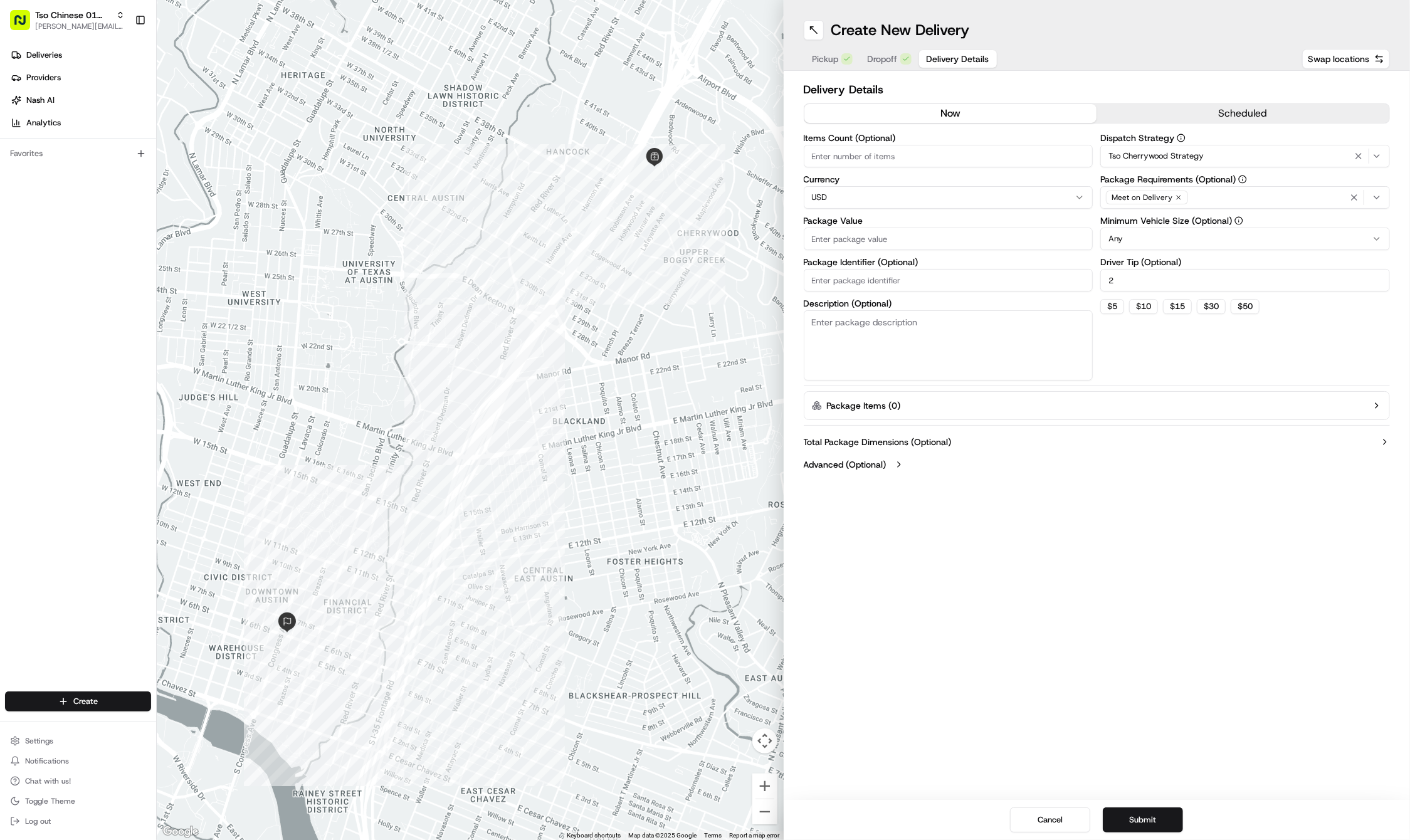
paste input "17IVSB3"
type input "17IVSB3"
click at [854, 222] on label "Package Value" at bounding box center [948, 221] width 290 height 9
click at [854, 228] on input "Package Value" at bounding box center [948, 239] width 290 height 22
click at [843, 232] on input "Package Value" at bounding box center [948, 239] width 290 height 22
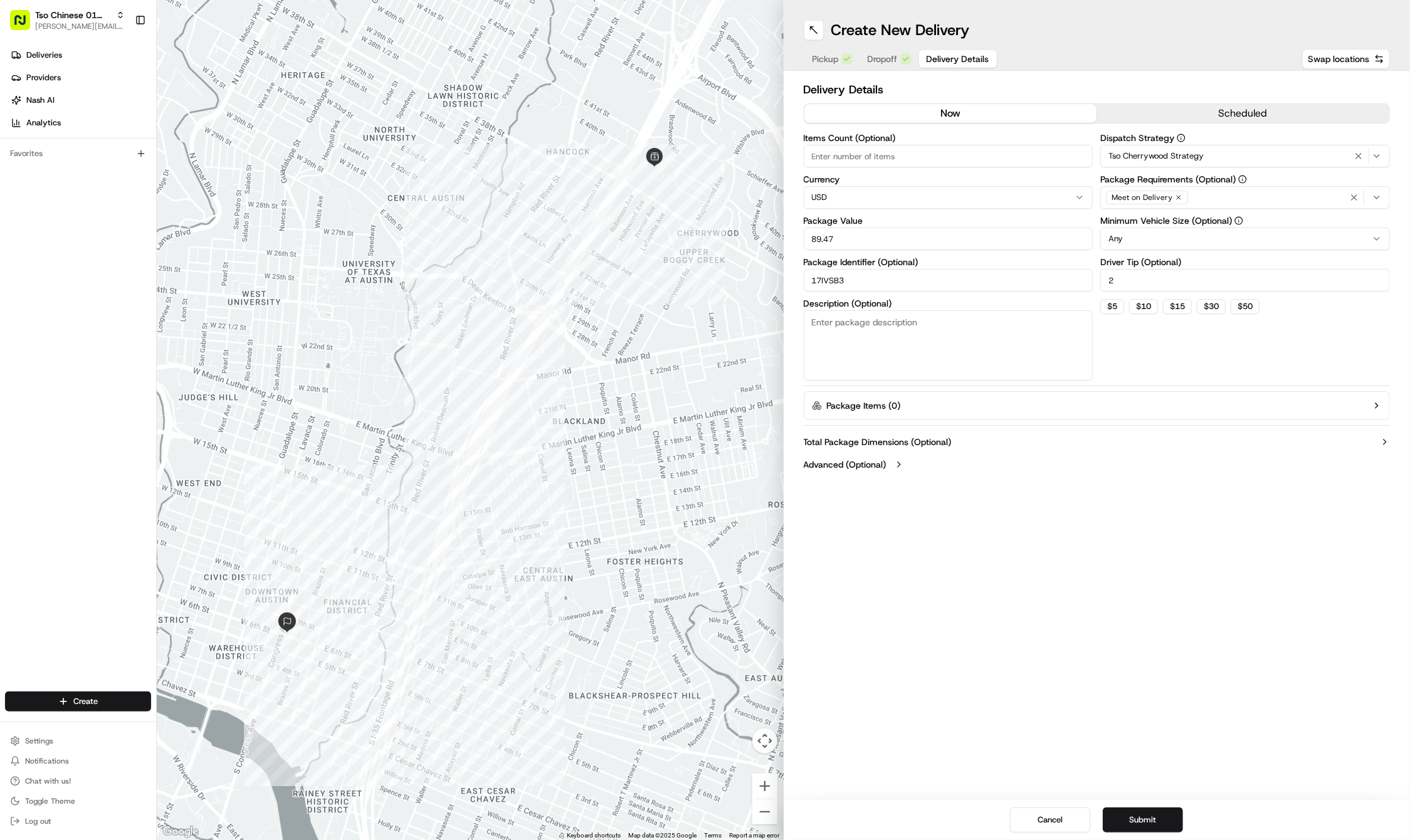
type input "89.47"
click at [953, 547] on div "Create New Delivery Pickup Dropoff Delivery Details Swap locations Delivery Det…" at bounding box center [1096, 420] width 627 height 840
click at [1165, 487] on div "Create New Delivery Pickup Dropoff Delivery Details Swap locations Delivery Det…" at bounding box center [1096, 420] width 627 height 840
drag, startPoint x: 1149, startPoint y: 811, endPoint x: 1134, endPoint y: 820, distance: 17.5
click at [1149, 812] on button "Submit" at bounding box center [1142, 819] width 80 height 25
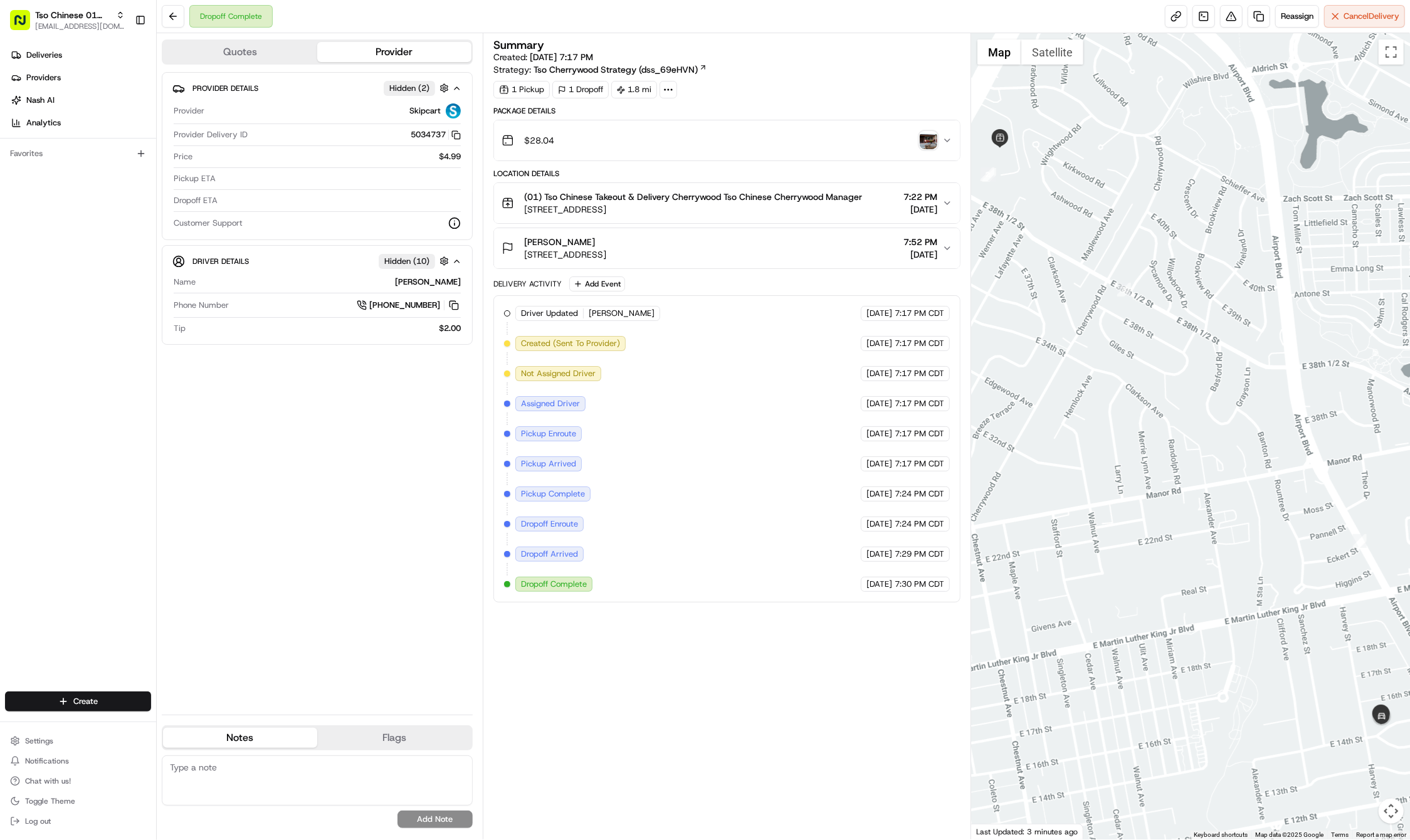
click at [88, 688] on div "Create" at bounding box center [78, 701] width 156 height 30
click at [93, 690] on div "Create" at bounding box center [78, 701] width 156 height 30
click at [93, 705] on html "Tso Chinese 01 Cherrywood haran@tsochinese.com Toggle Sidebar Deliveries Provid…" at bounding box center [705, 420] width 1410 height 840
click at [193, 723] on link "Delivery" at bounding box center [226, 725] width 140 height 22
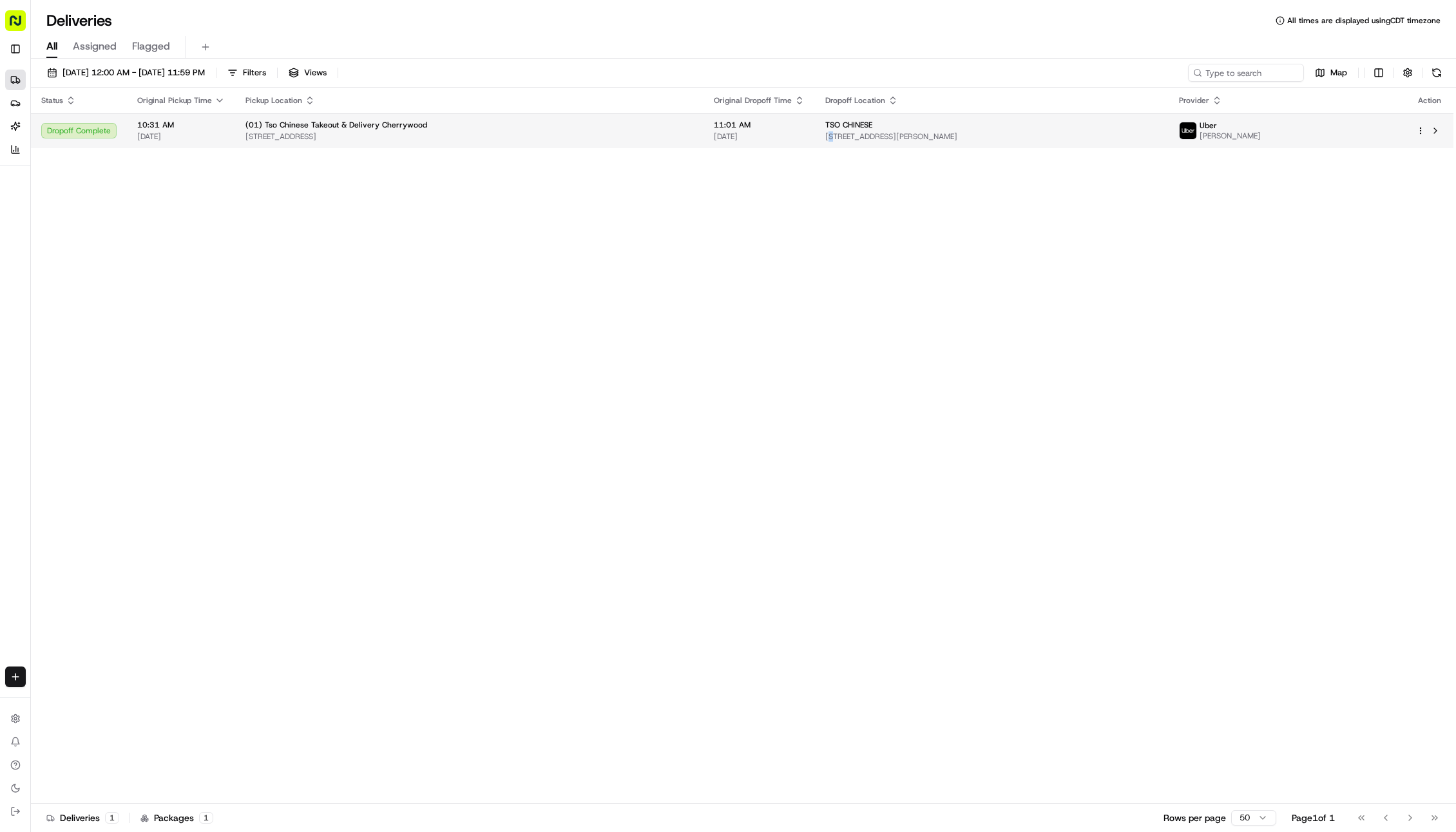
click at [948, 144] on td "TSO CHINESE 1824 W Slaughter Ln, Austin, TX 78748, USA" at bounding box center [991, 130] width 353 height 34
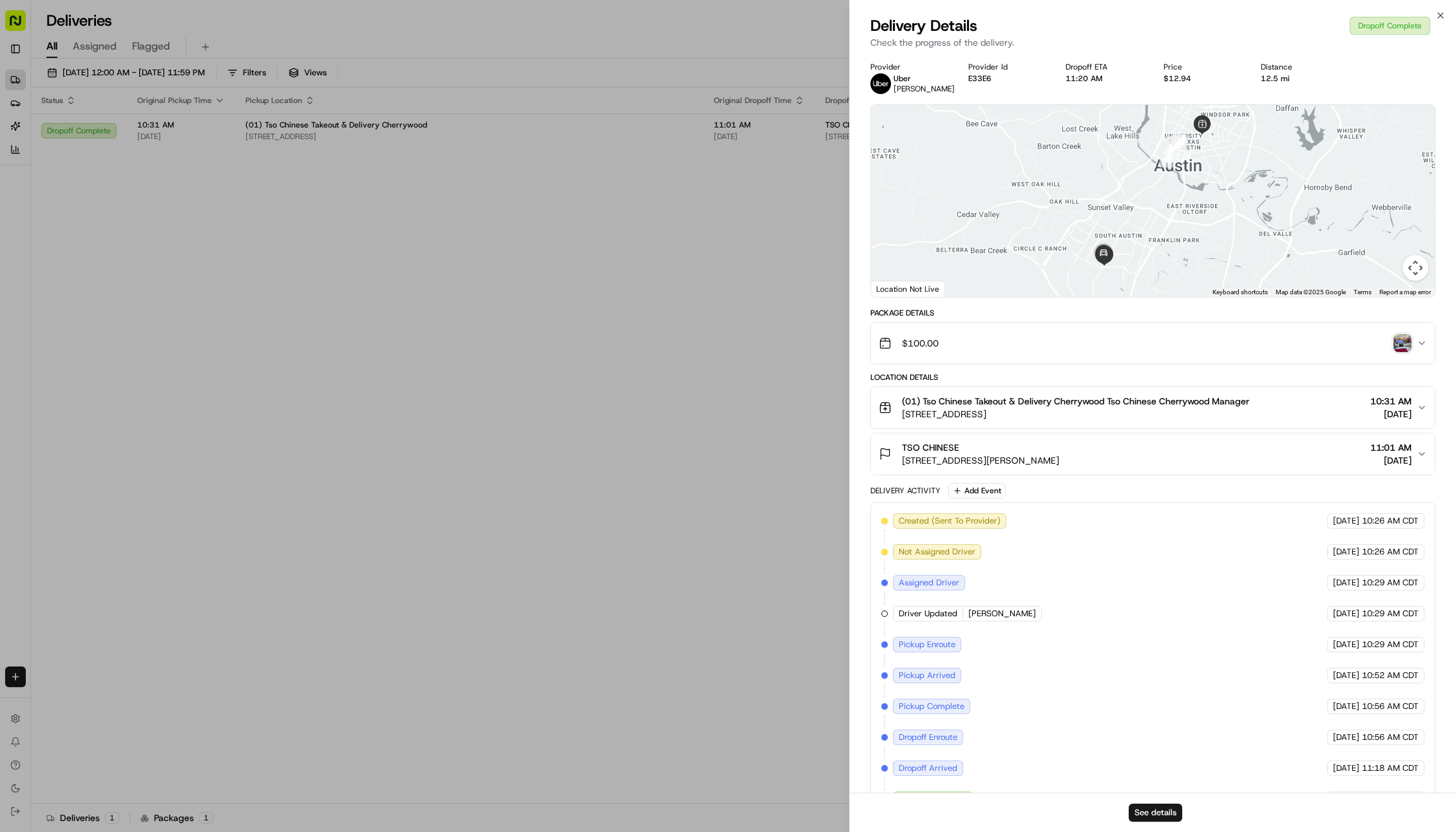
click at [1401, 343] on img "button" at bounding box center [1402, 343] width 18 height 18
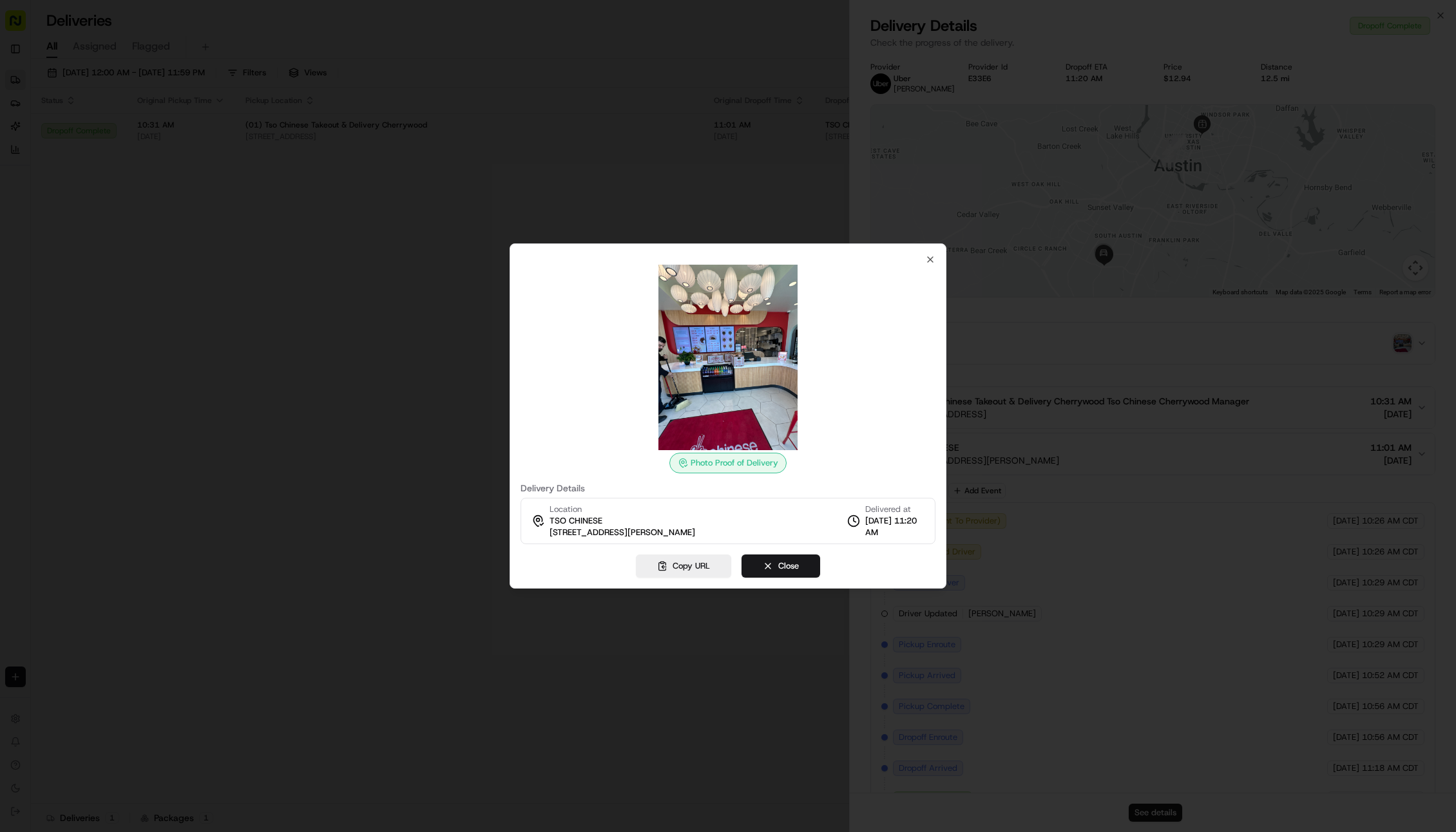
click at [1217, 351] on div at bounding box center [728, 416] width 1456 height 832
